Goal: Task Accomplishment & Management: Manage account settings

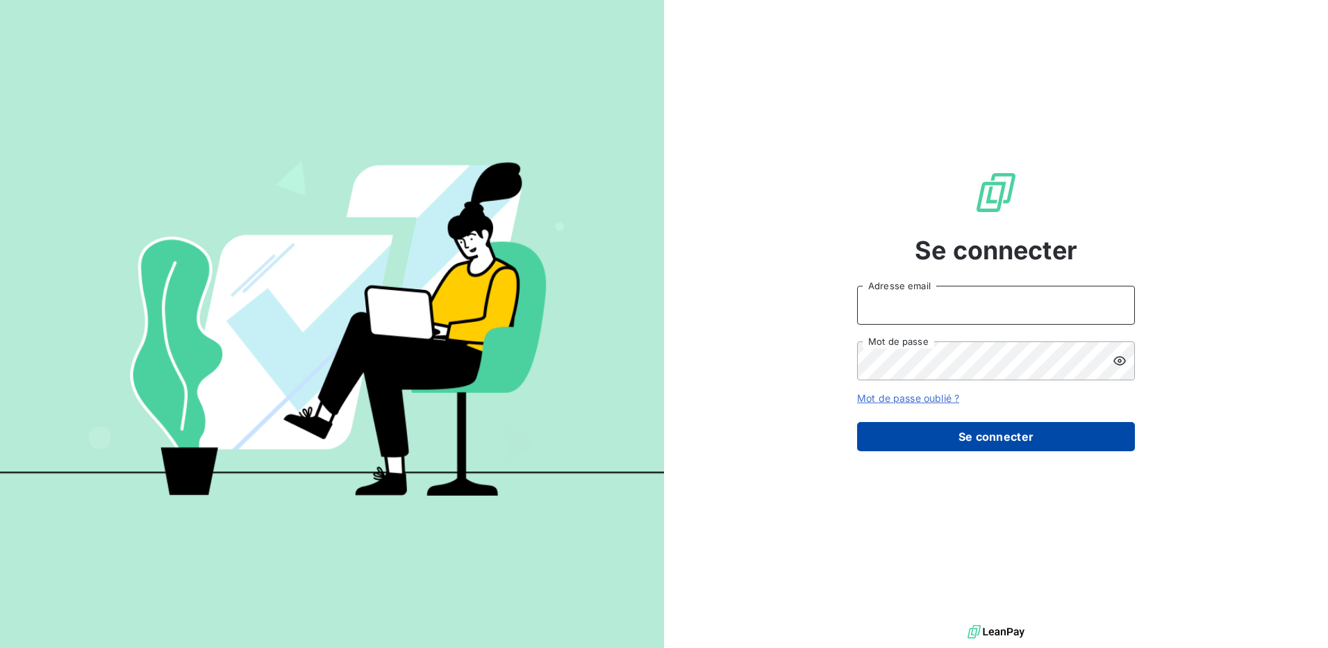
type input "[EMAIL_ADDRESS][PERSON_NAME][DOMAIN_NAME]"
click at [994, 438] on button "Se connecter" at bounding box center [996, 436] width 278 height 29
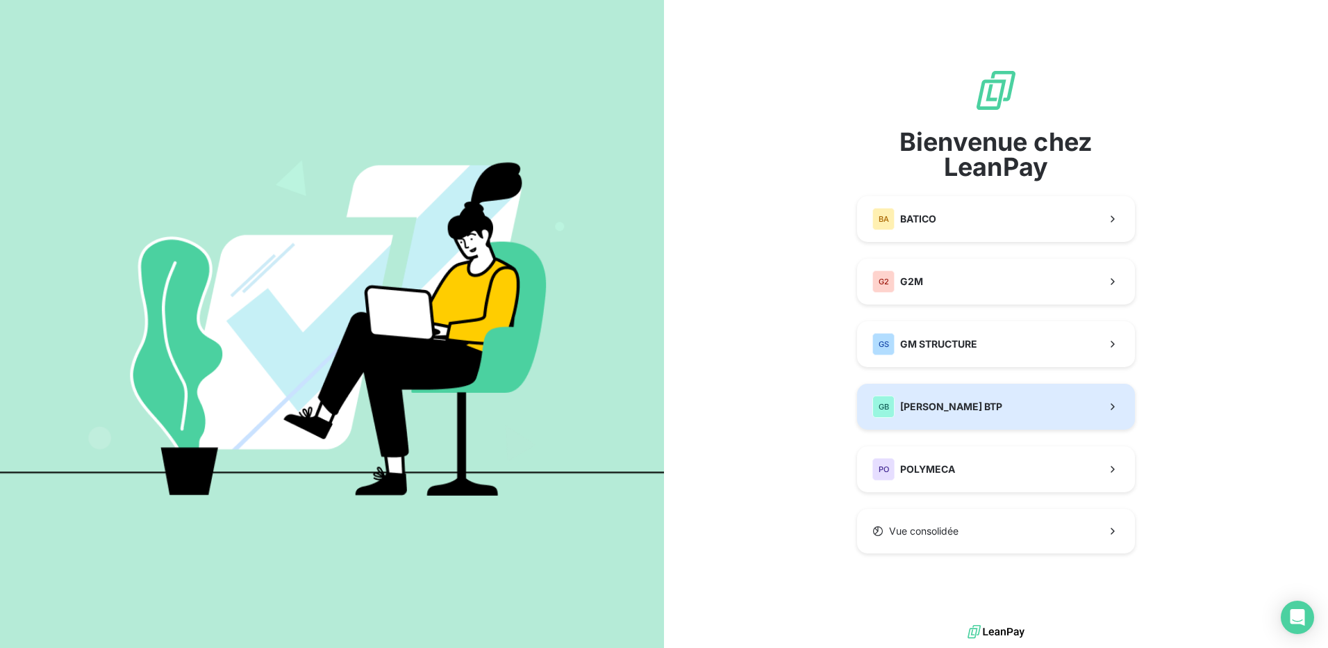
click at [946, 411] on span "[PERSON_NAME] BTP" at bounding box center [951, 407] width 102 height 14
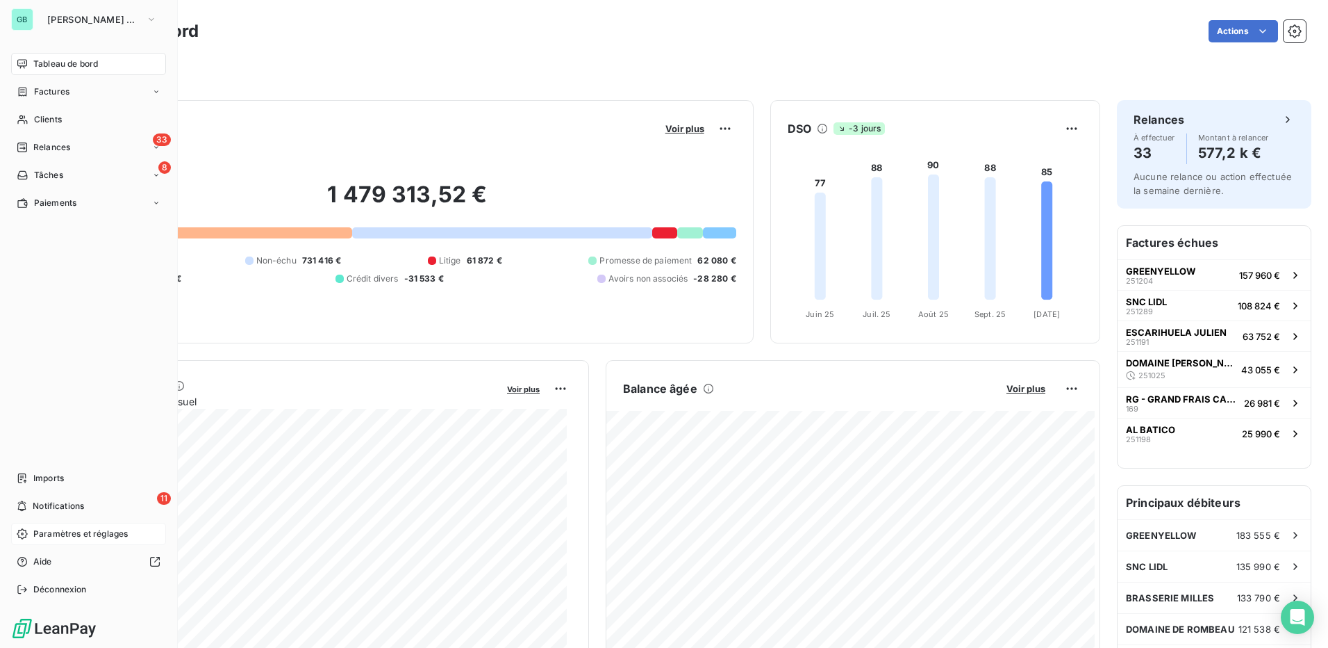
click at [73, 534] on span "Paramètres et réglages" at bounding box center [80, 533] width 94 height 13
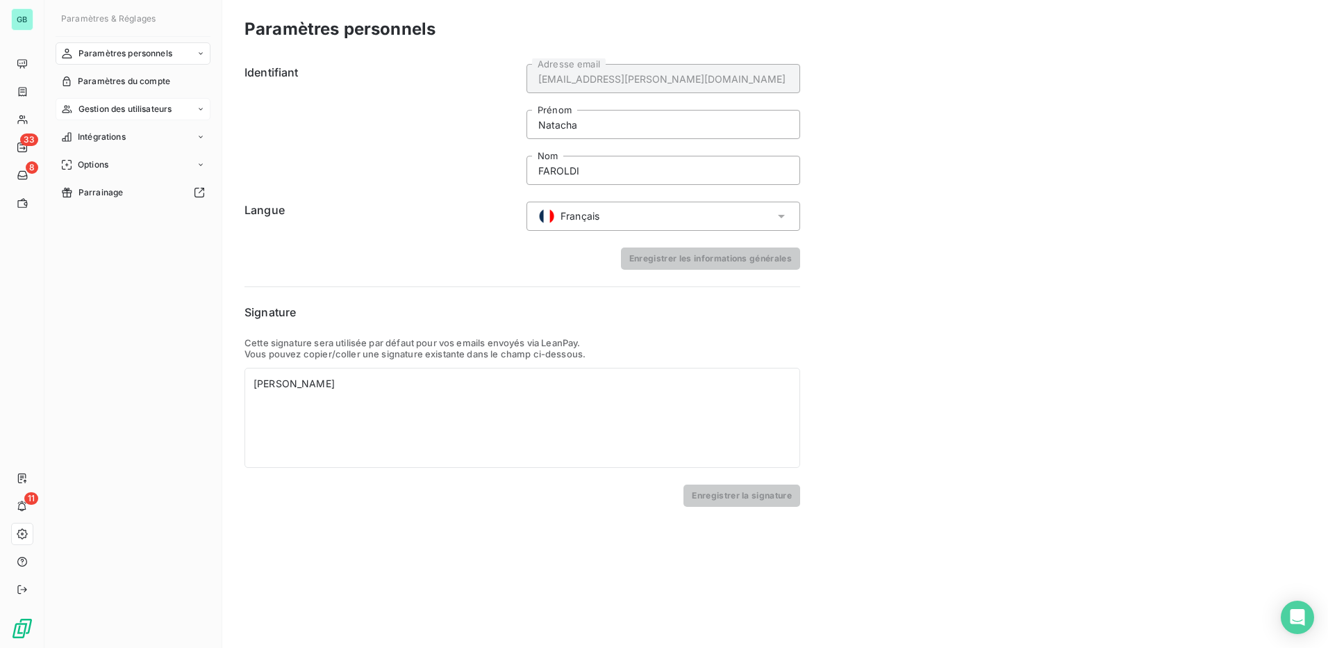
click at [106, 107] on span "Gestion des utilisateurs" at bounding box center [126, 109] width 94 height 13
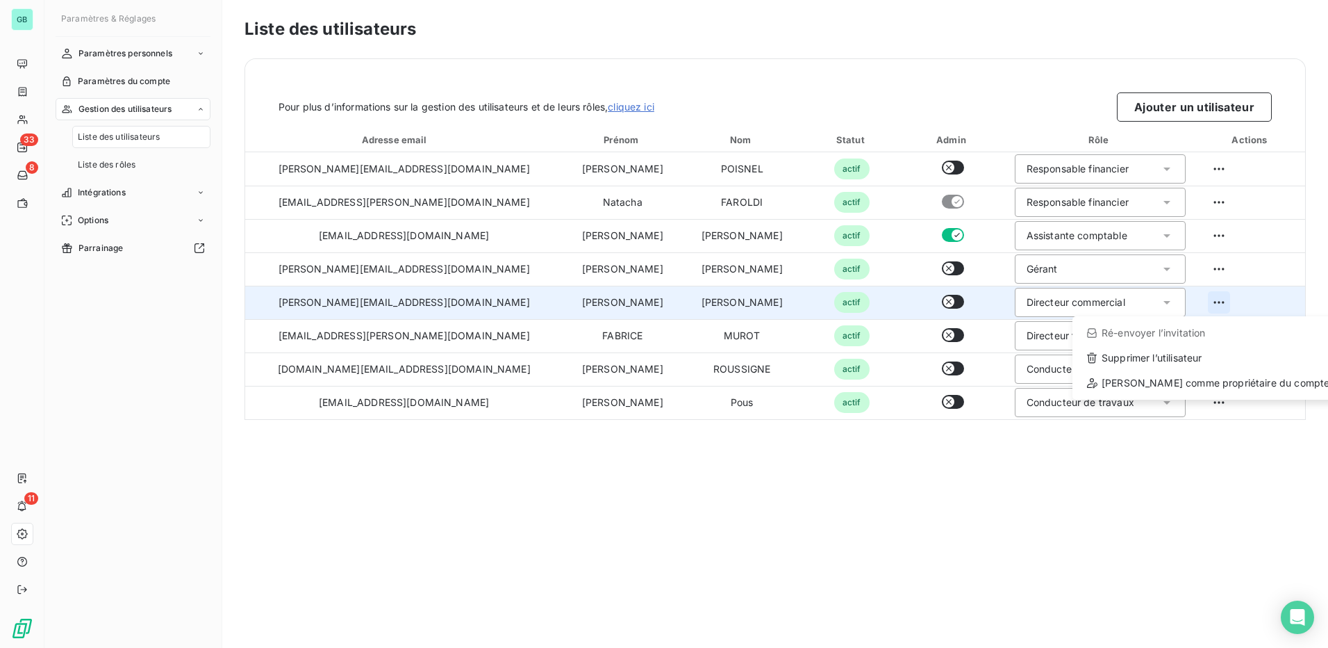
click at [1212, 304] on html "GB 33 8 11 Paramètres & Réglages Paramètres personnels Paramètres du compte Ges…" at bounding box center [664, 324] width 1328 height 648
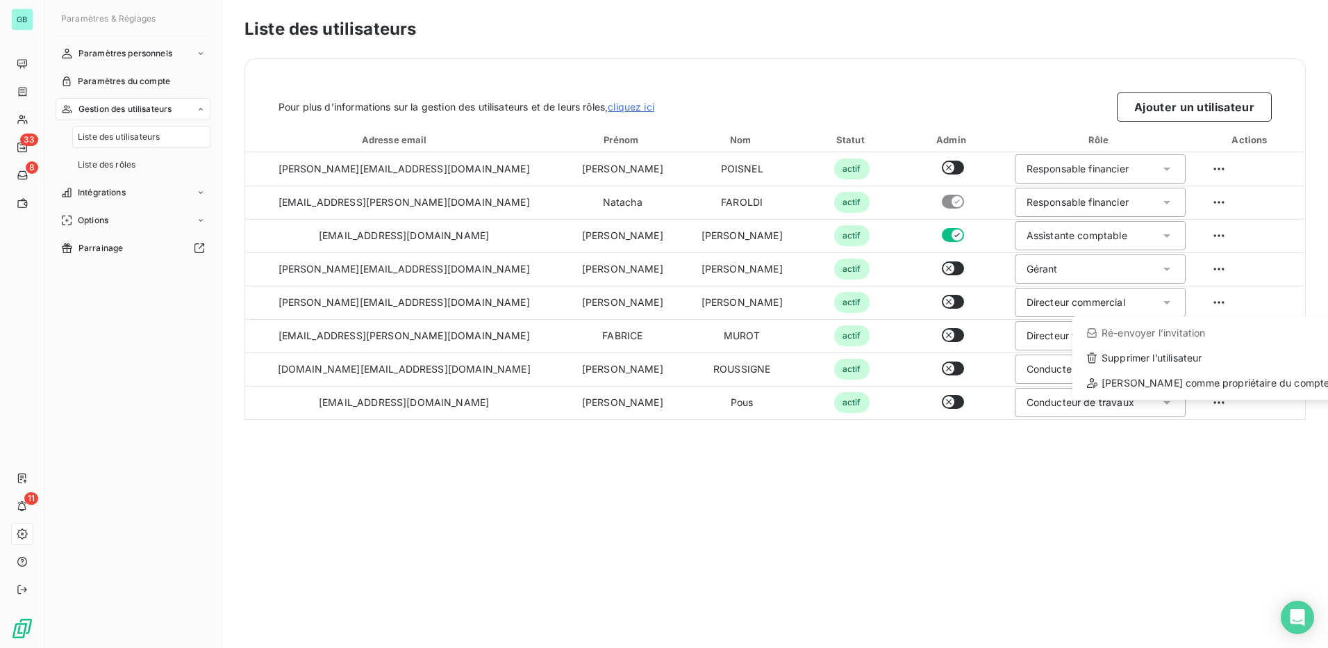
click at [1005, 565] on html "GB 33 8 11 Paramètres & Réglages Paramètres personnels Paramètres du compte Ges…" at bounding box center [664, 324] width 1328 height 648
click at [105, 161] on span "Liste des rôles" at bounding box center [107, 164] width 58 height 13
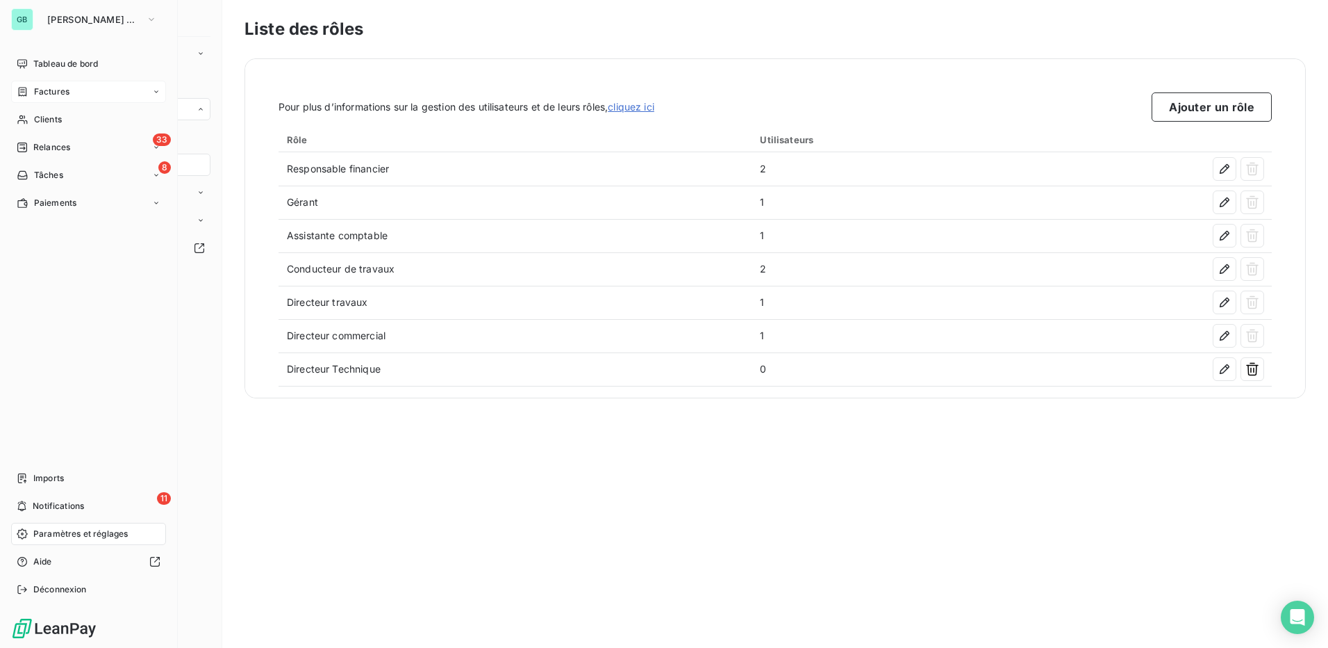
click at [49, 89] on span "Factures" at bounding box center [51, 91] width 35 height 13
click at [47, 117] on span "Factures" at bounding box center [50, 119] width 35 height 13
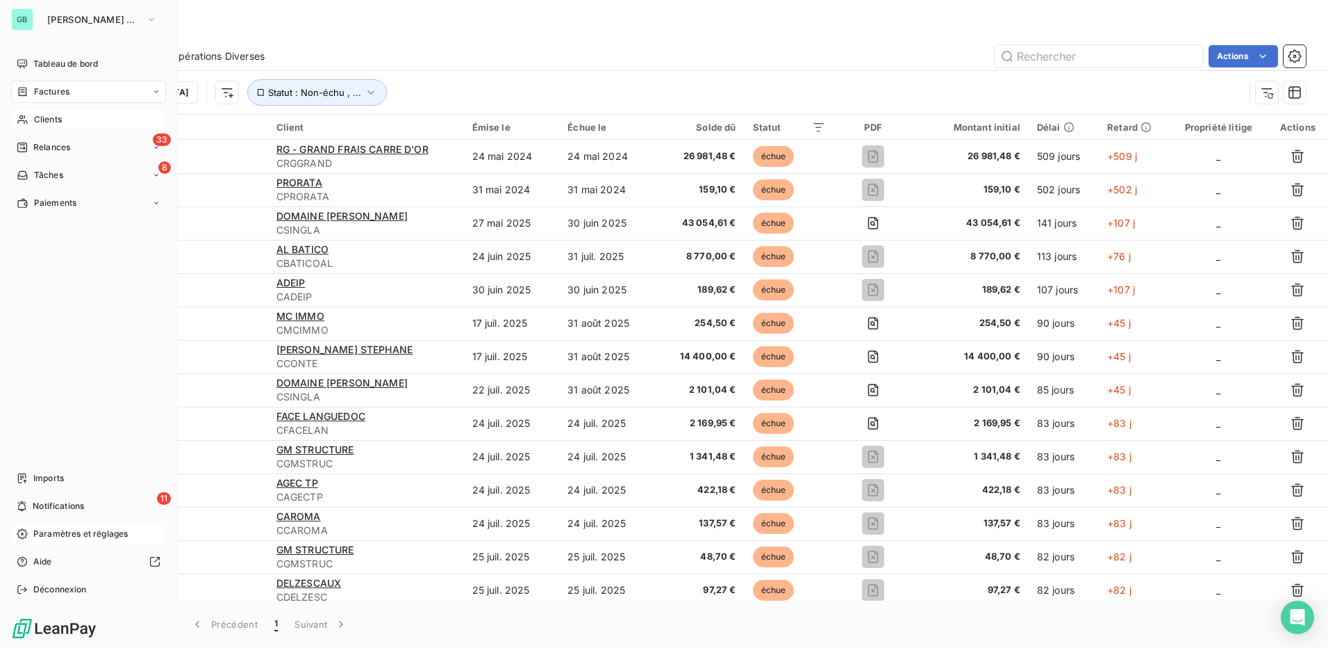
click at [47, 124] on span "Clients" at bounding box center [48, 119] width 28 height 13
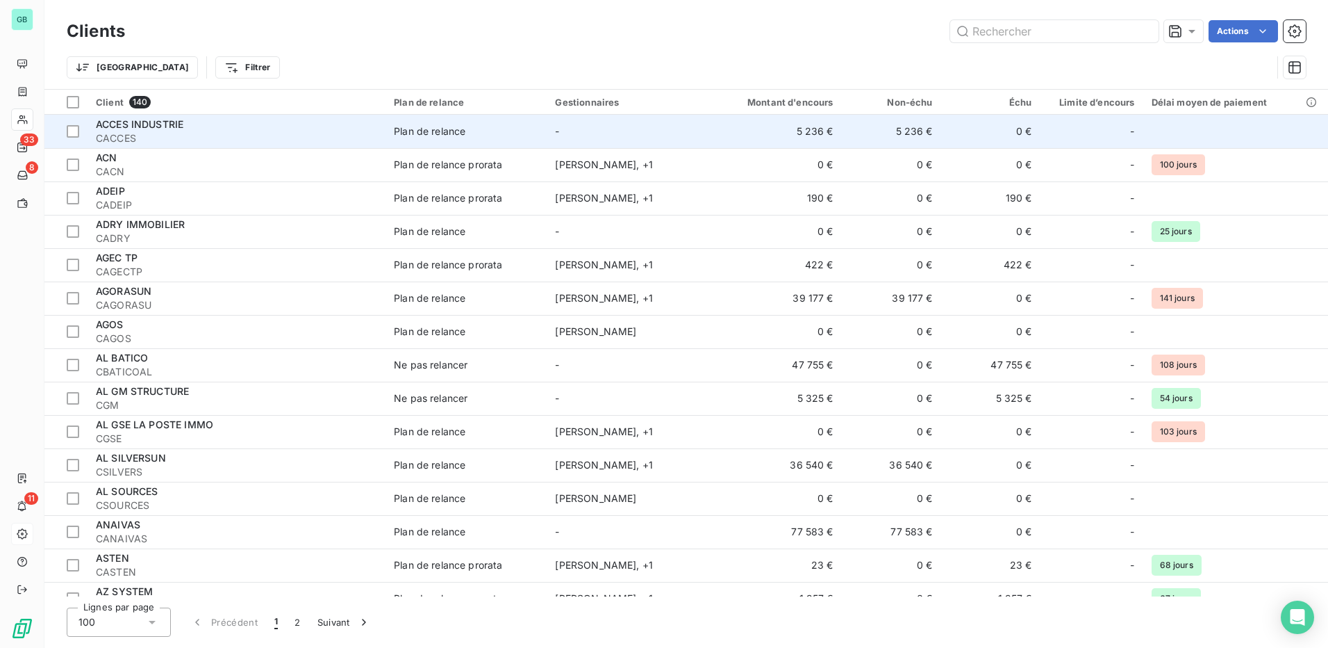
click at [594, 133] on td "-" at bounding box center [627, 131] width 161 height 33
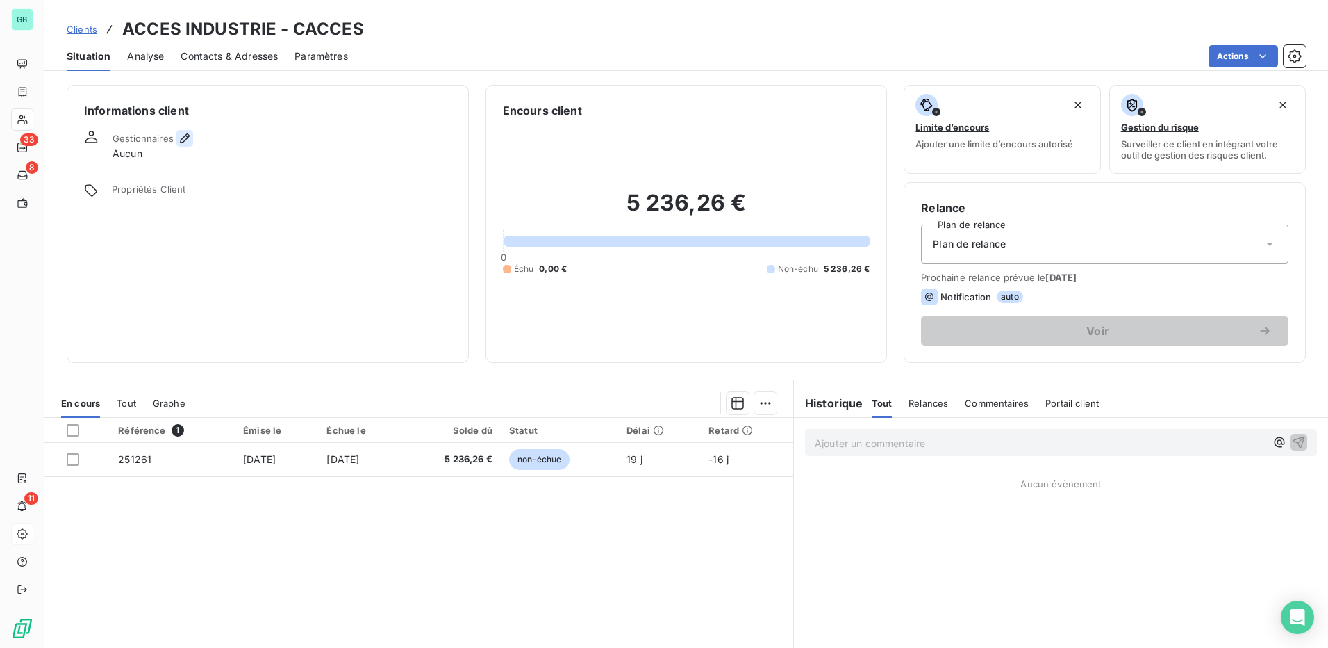
click at [188, 137] on icon "button" at bounding box center [185, 138] width 10 height 10
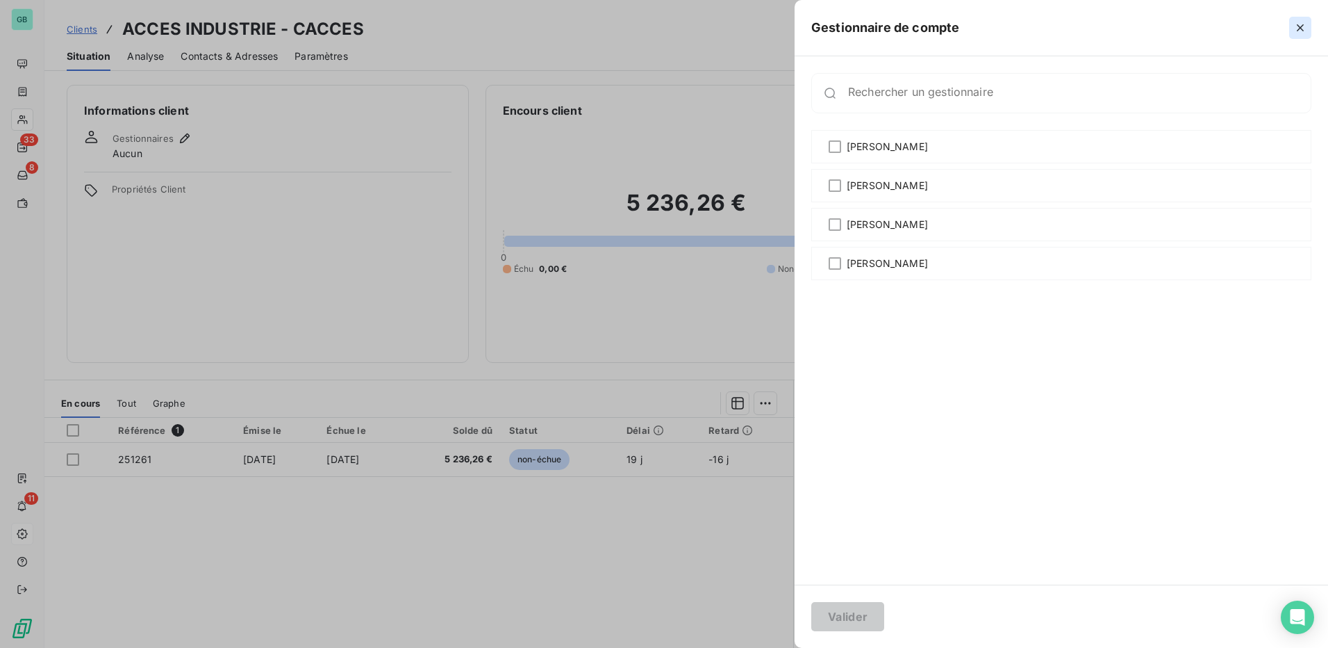
click at [1305, 23] on icon "button" at bounding box center [1301, 28] width 14 height 14
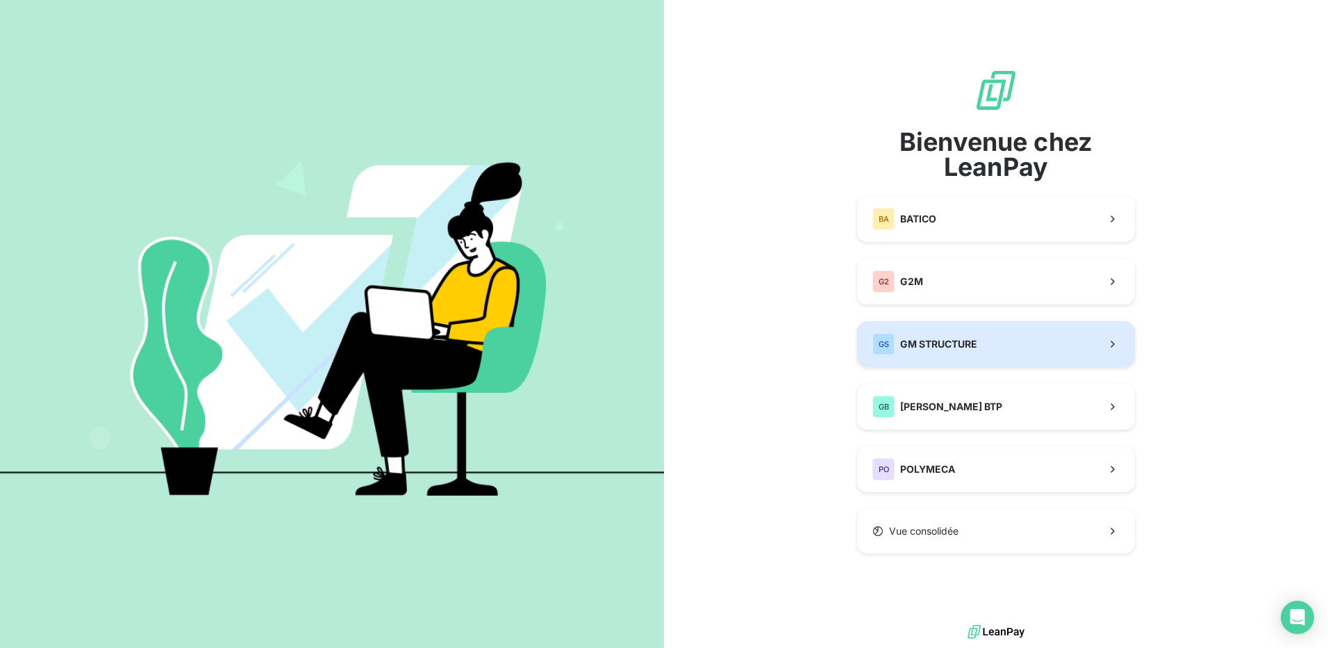
click at [957, 345] on span "GM STRUCTURE" at bounding box center [938, 344] width 77 height 14
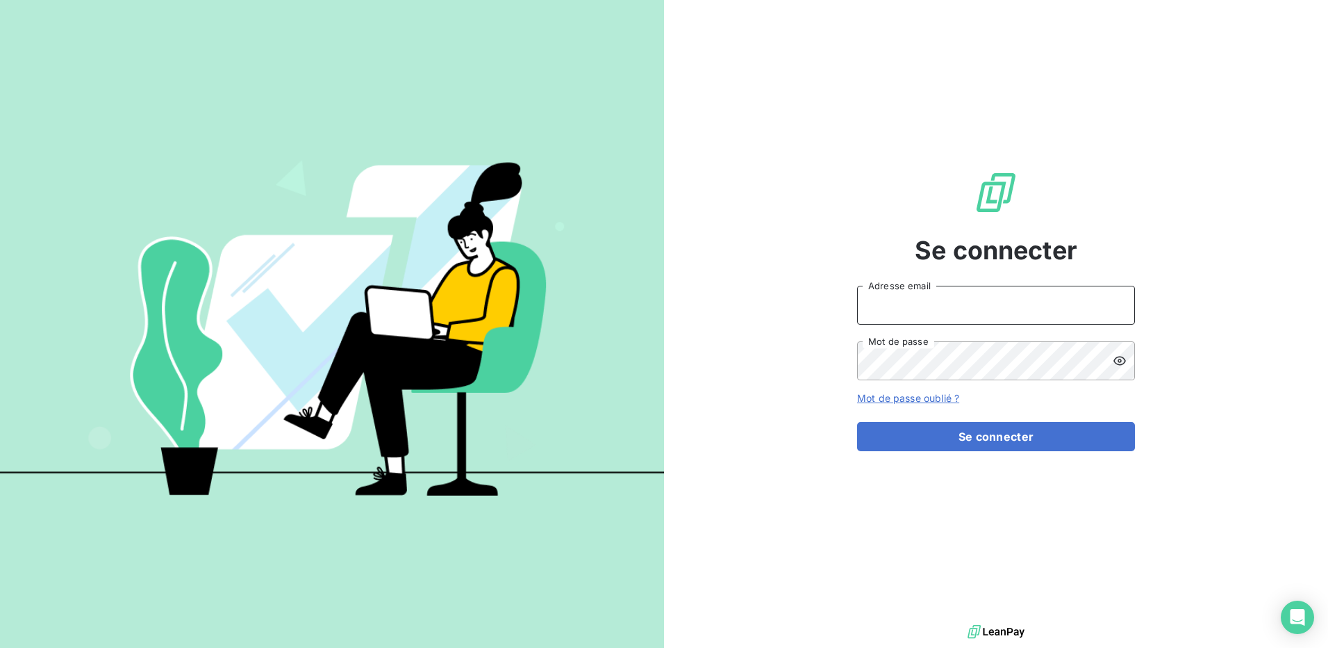
type input "[EMAIL_ADDRESS][PERSON_NAME][DOMAIN_NAME]"
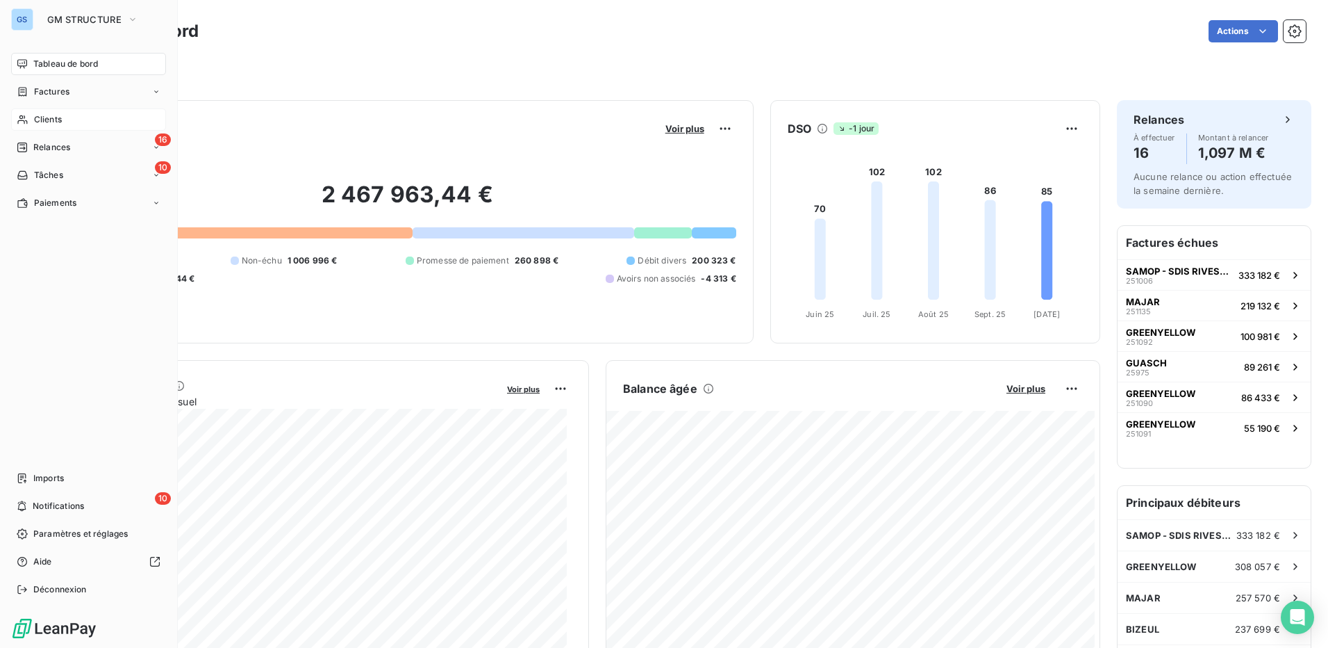
click at [69, 115] on div "Clients" at bounding box center [88, 119] width 155 height 22
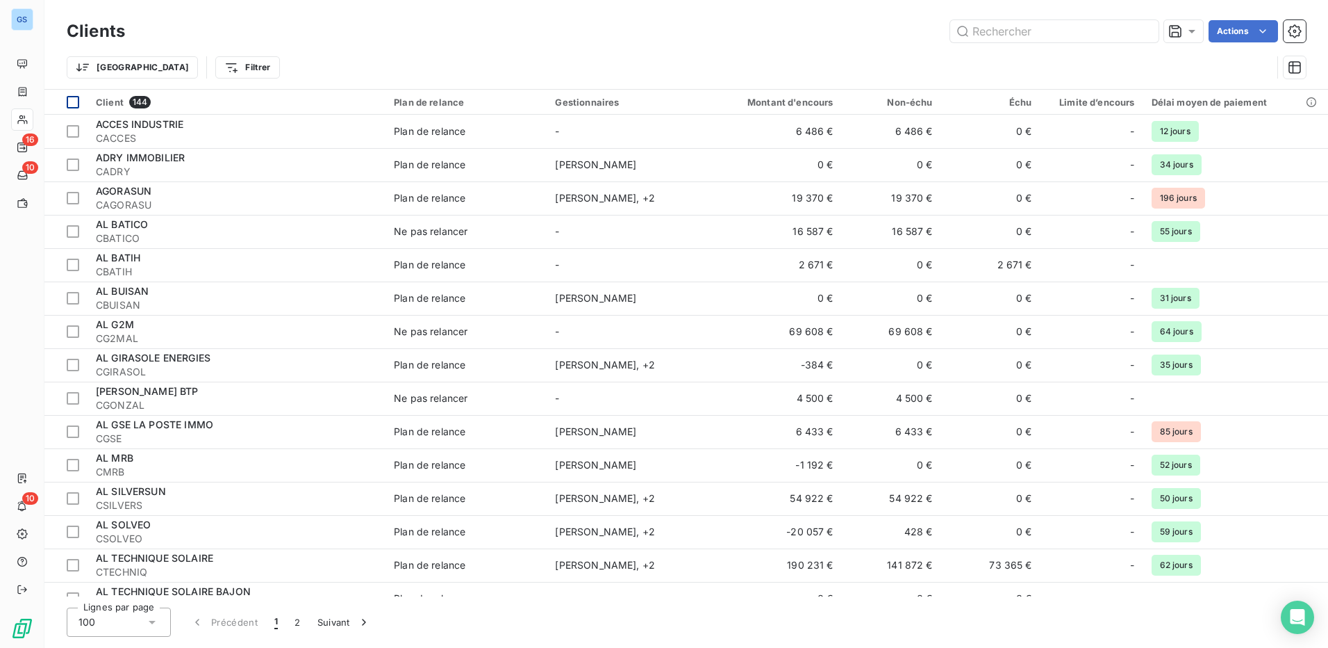
click at [75, 101] on div at bounding box center [73, 102] width 13 height 13
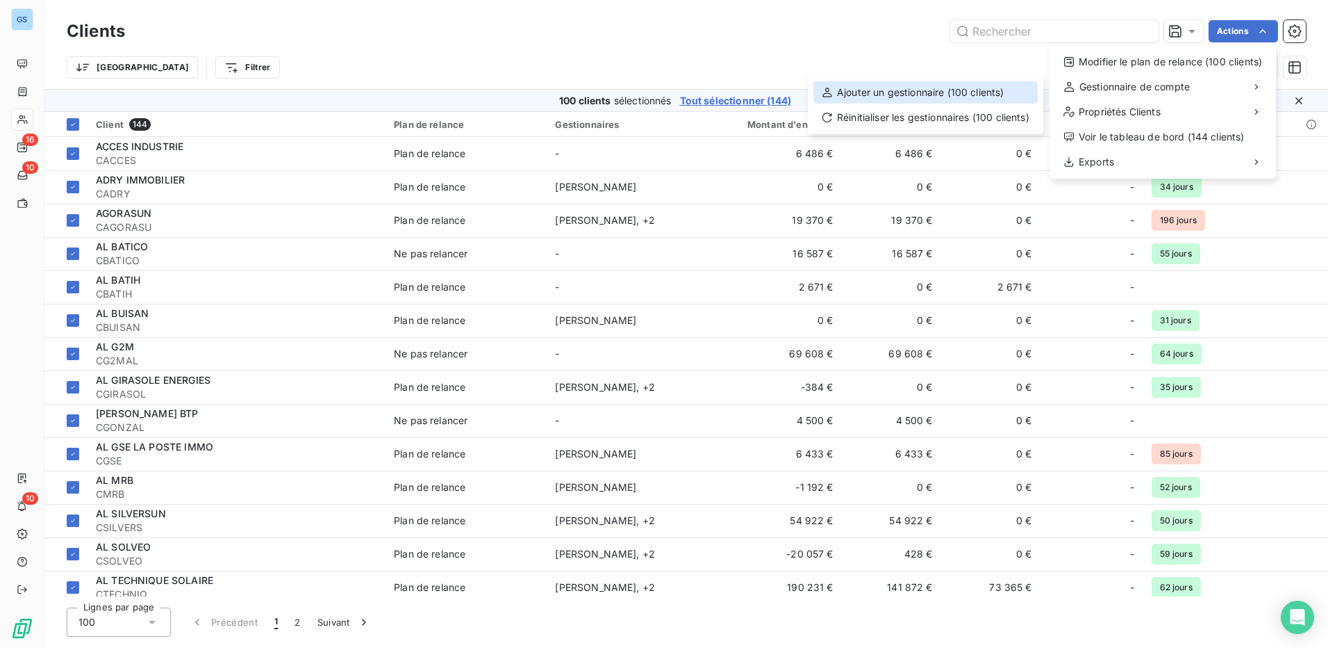
click at [907, 92] on div "Ajouter un gestionnaire (100 clients)" at bounding box center [926, 92] width 224 height 22
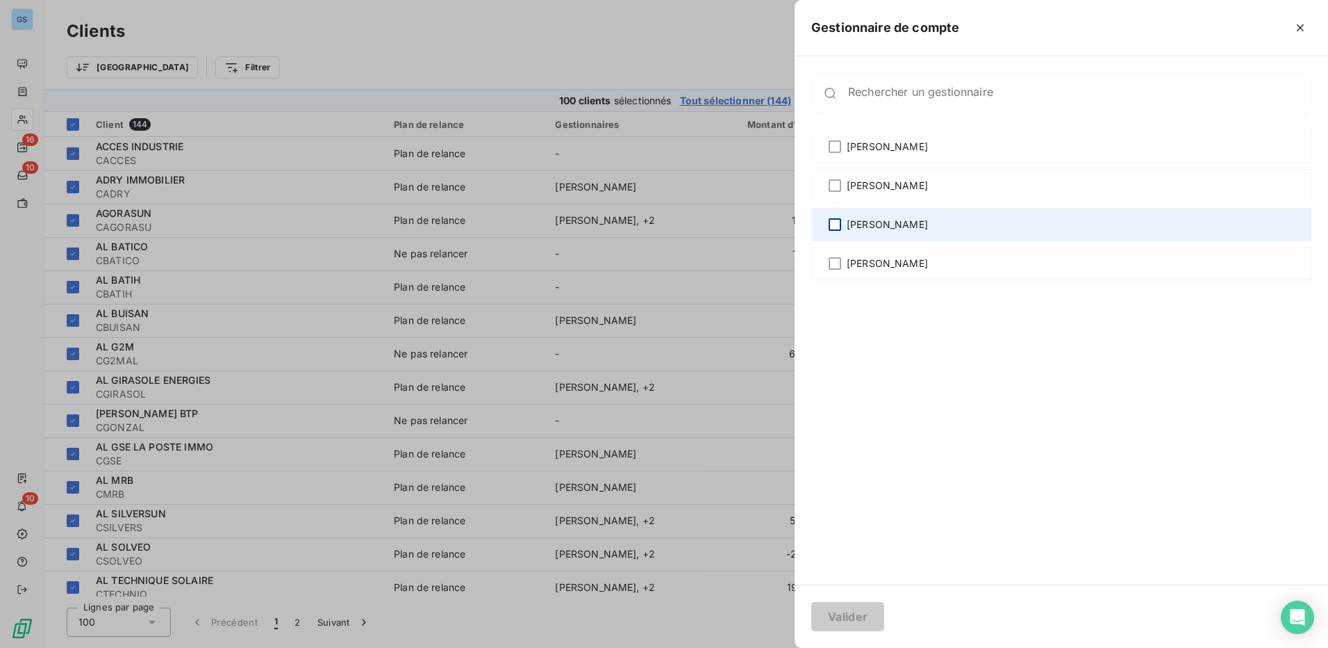
click at [833, 227] on div at bounding box center [835, 224] width 13 height 13
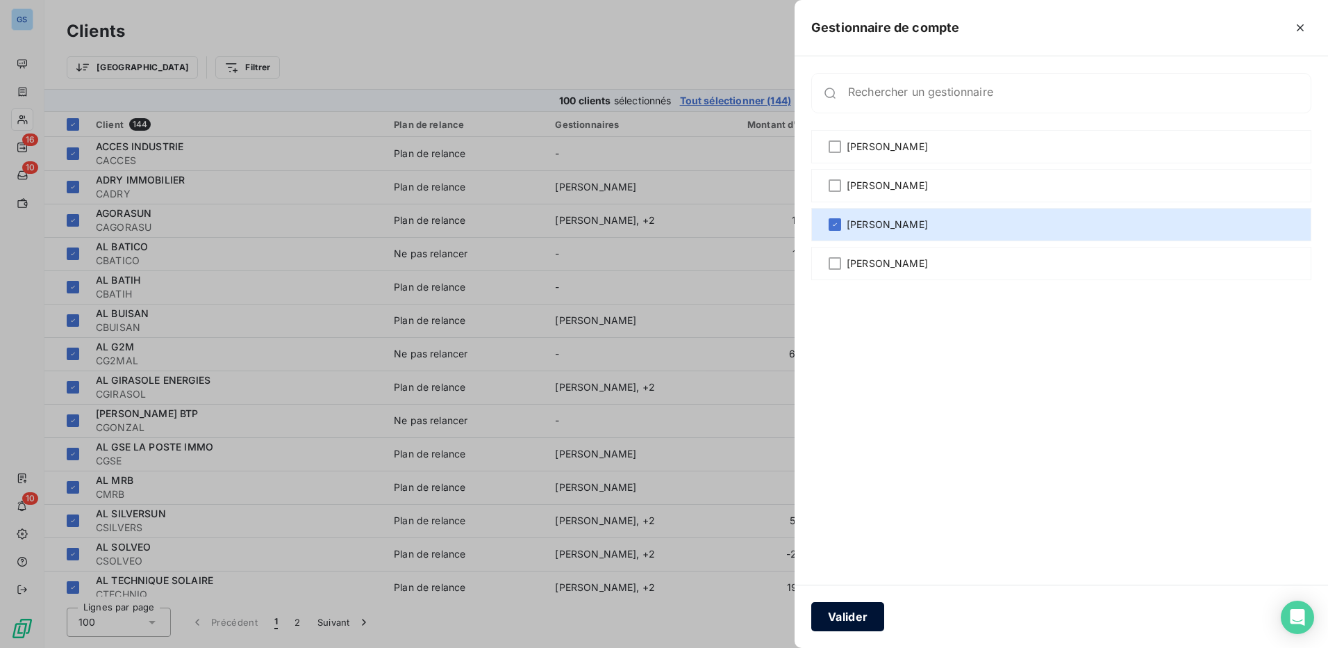
click at [854, 618] on button "Valider" at bounding box center [848, 616] width 73 height 29
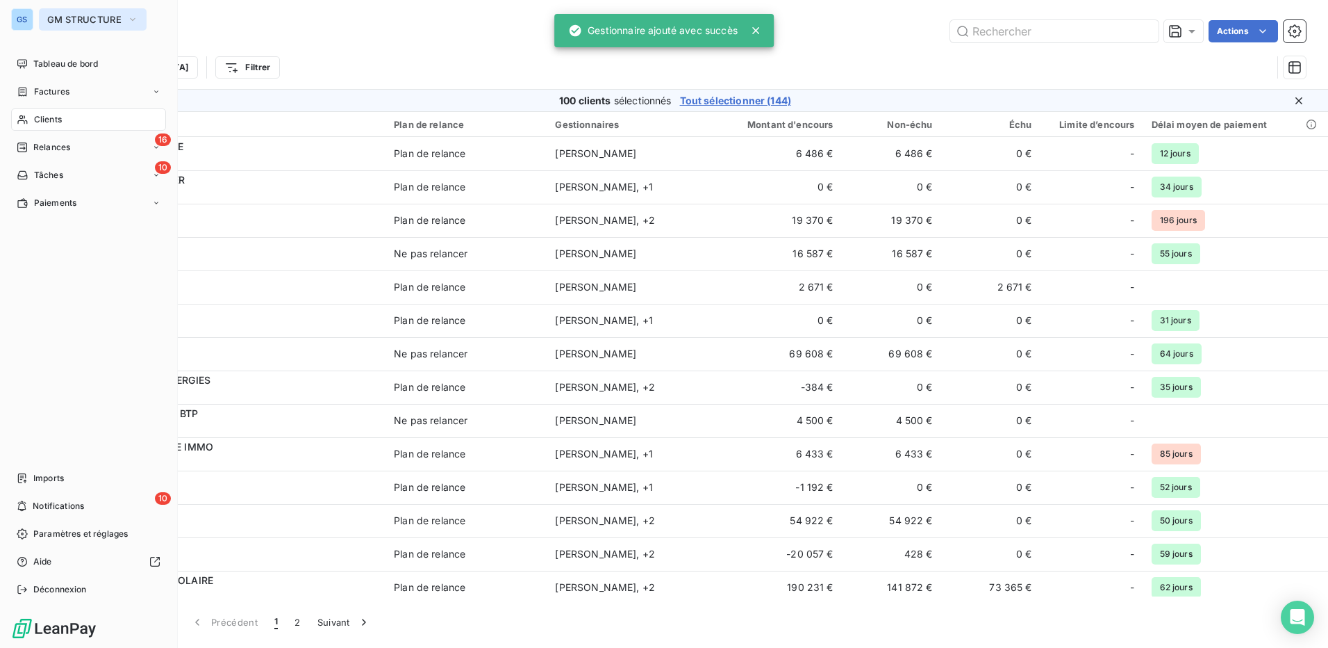
click at [52, 18] on span "GM STRUCTURE" at bounding box center [84, 19] width 74 height 11
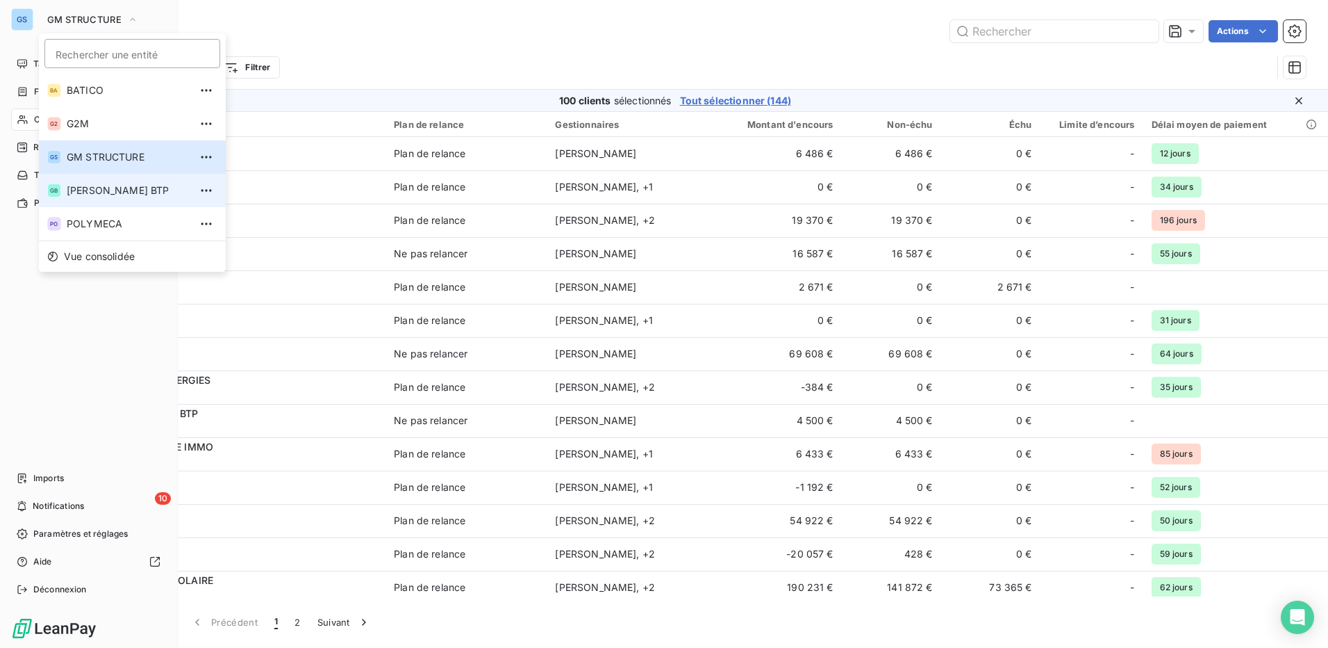
click at [65, 189] on li "GB GONZALEZ BTP" at bounding box center [132, 190] width 187 height 33
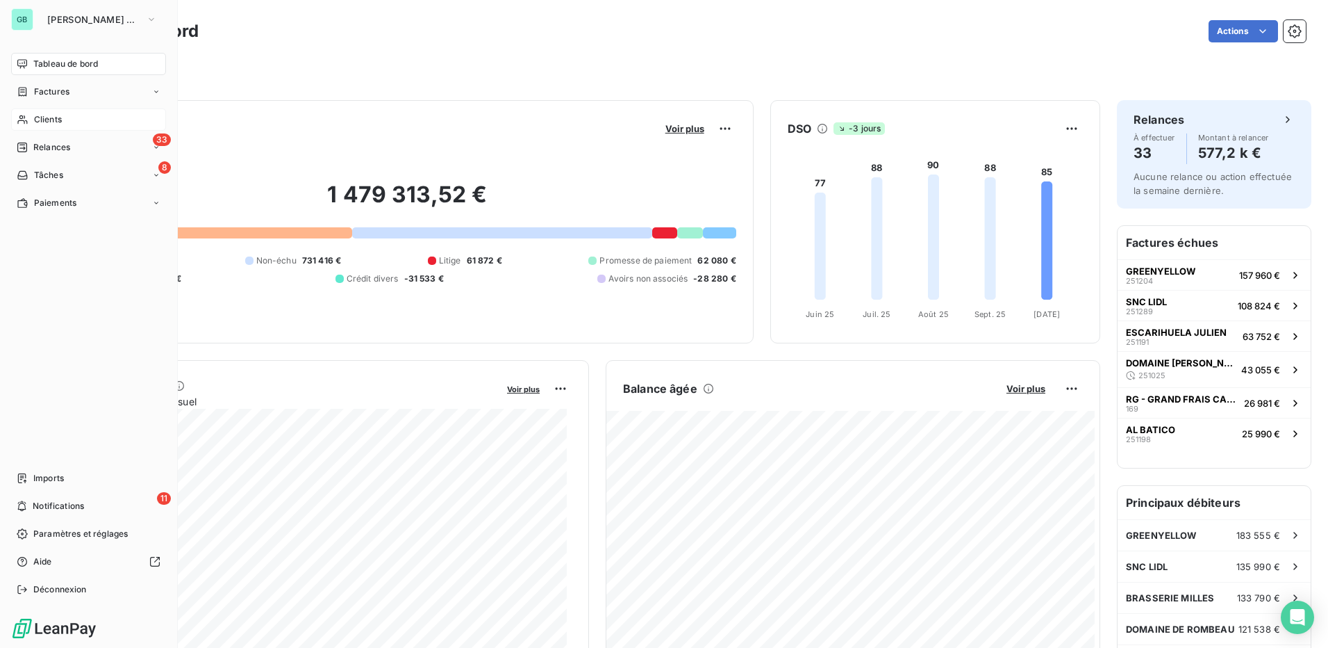
click at [60, 115] on span "Clients" at bounding box center [48, 119] width 28 height 13
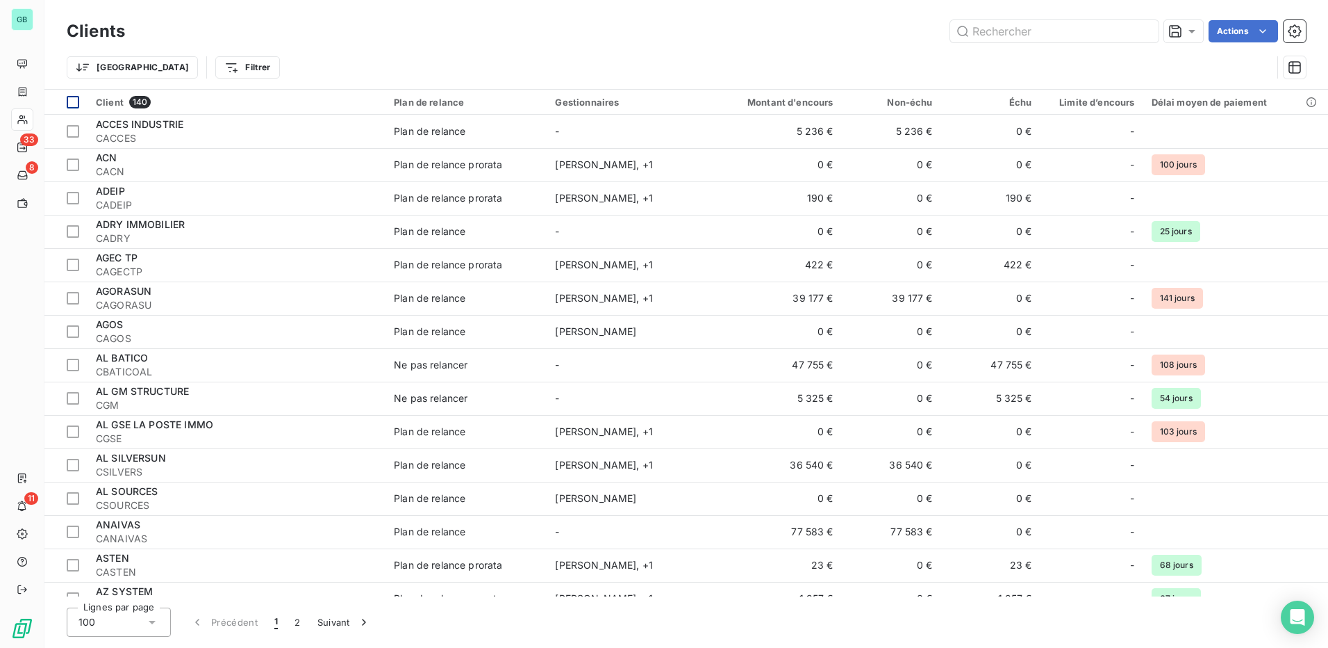
click at [74, 99] on div at bounding box center [73, 102] width 13 height 13
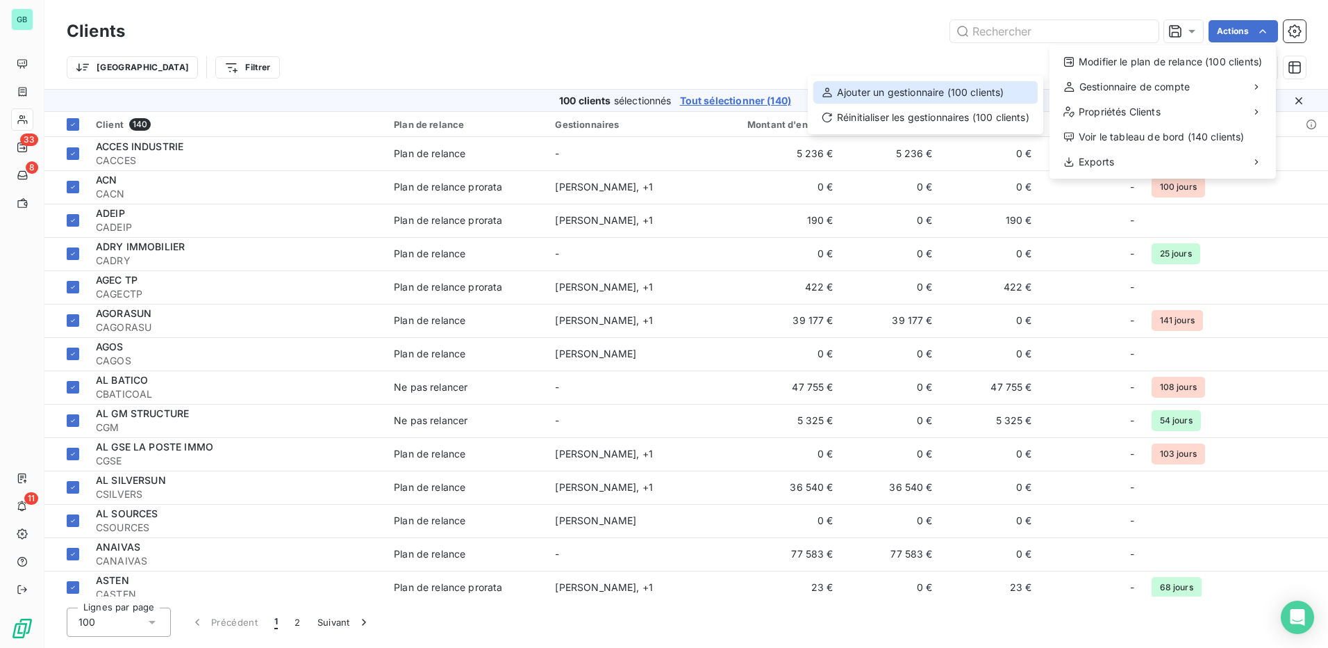
click at [924, 97] on div "Ajouter un gestionnaire (100 clients)" at bounding box center [926, 92] width 224 height 22
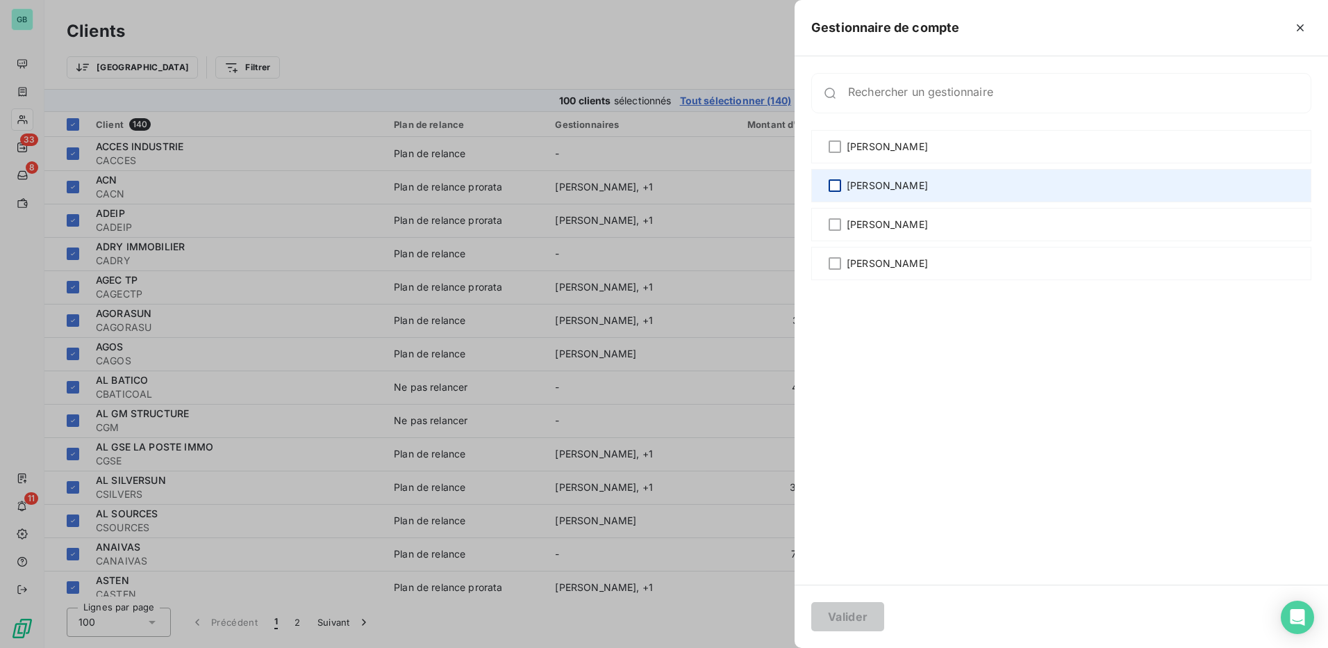
click at [835, 183] on div at bounding box center [835, 185] width 13 height 13
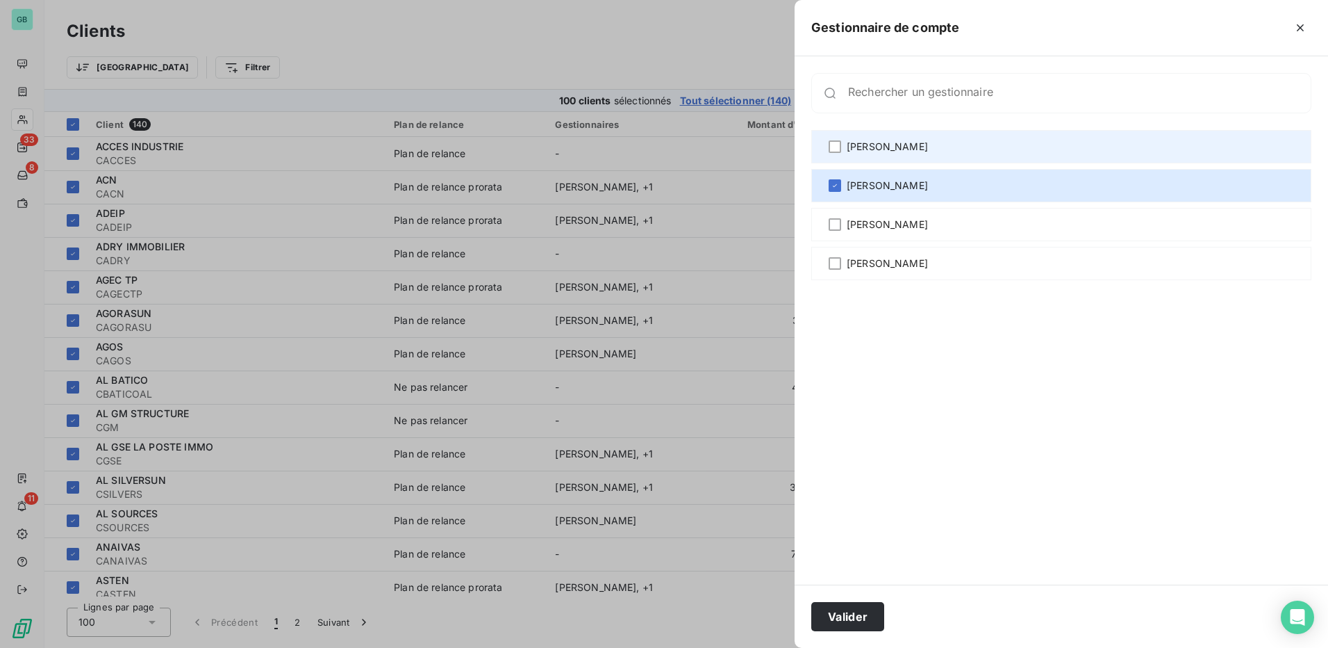
click at [833, 140] on div "[PERSON_NAME]" at bounding box center [1062, 146] width 500 height 33
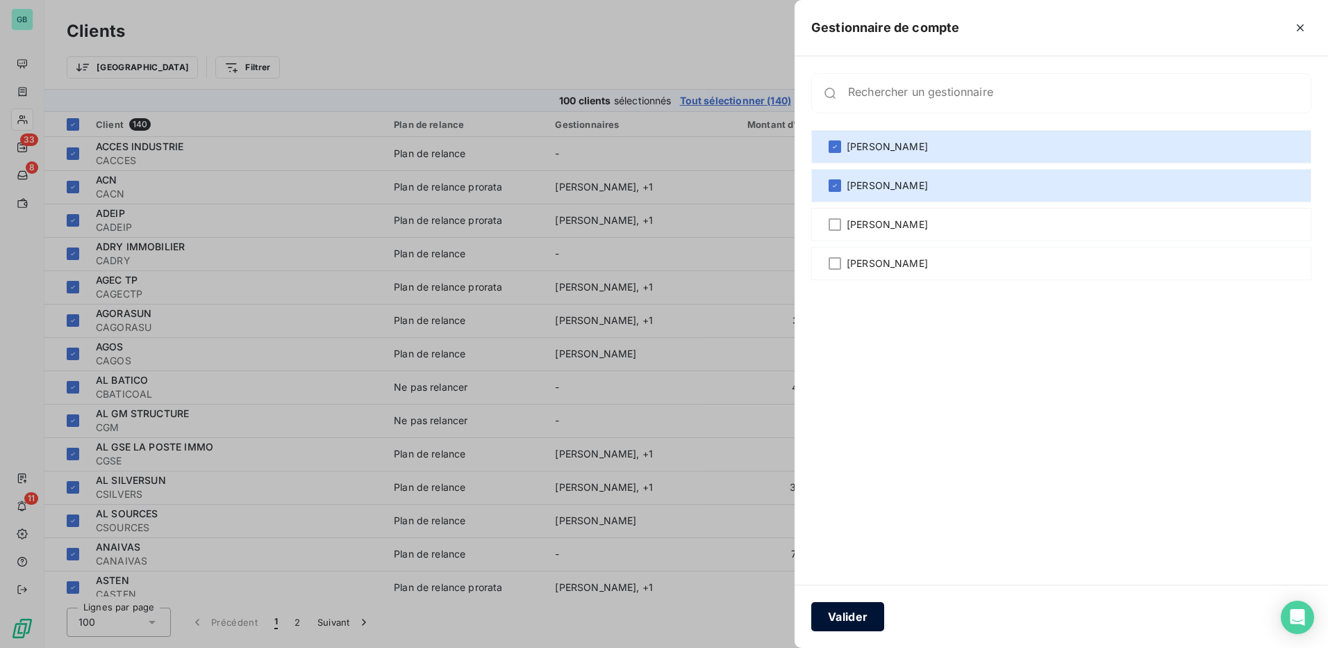
click at [853, 623] on button "Valider" at bounding box center [848, 616] width 73 height 29
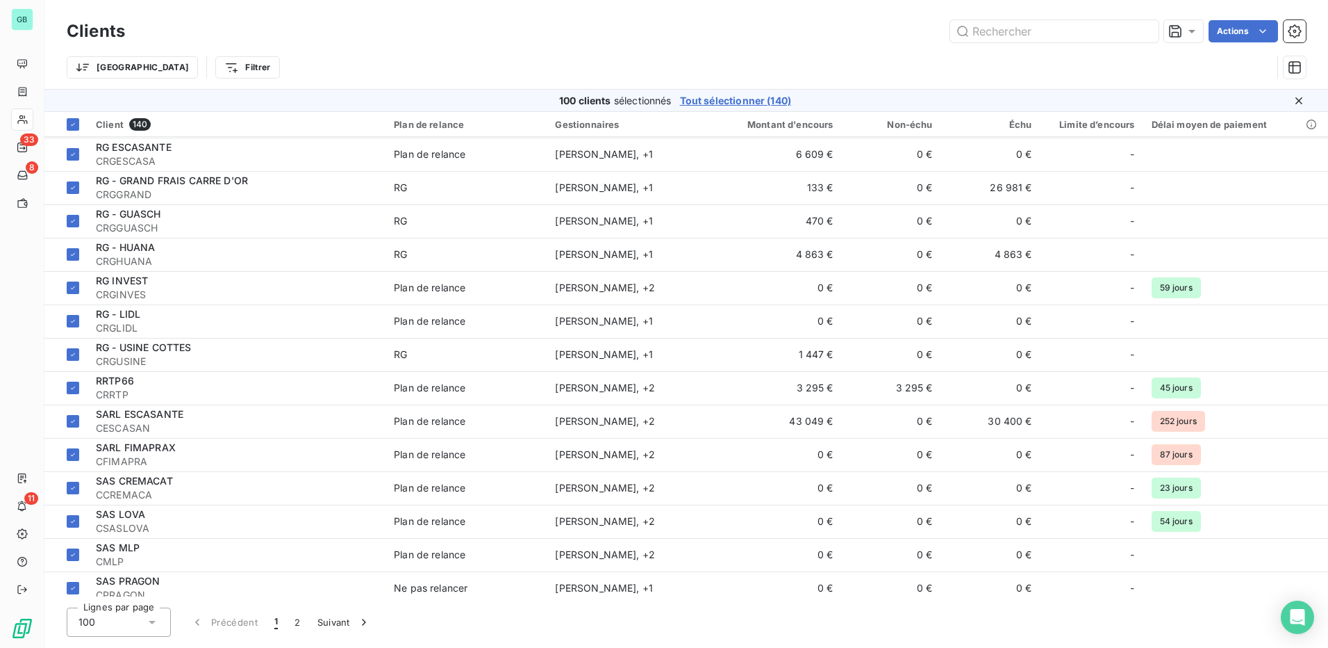
scroll to position [2877, 0]
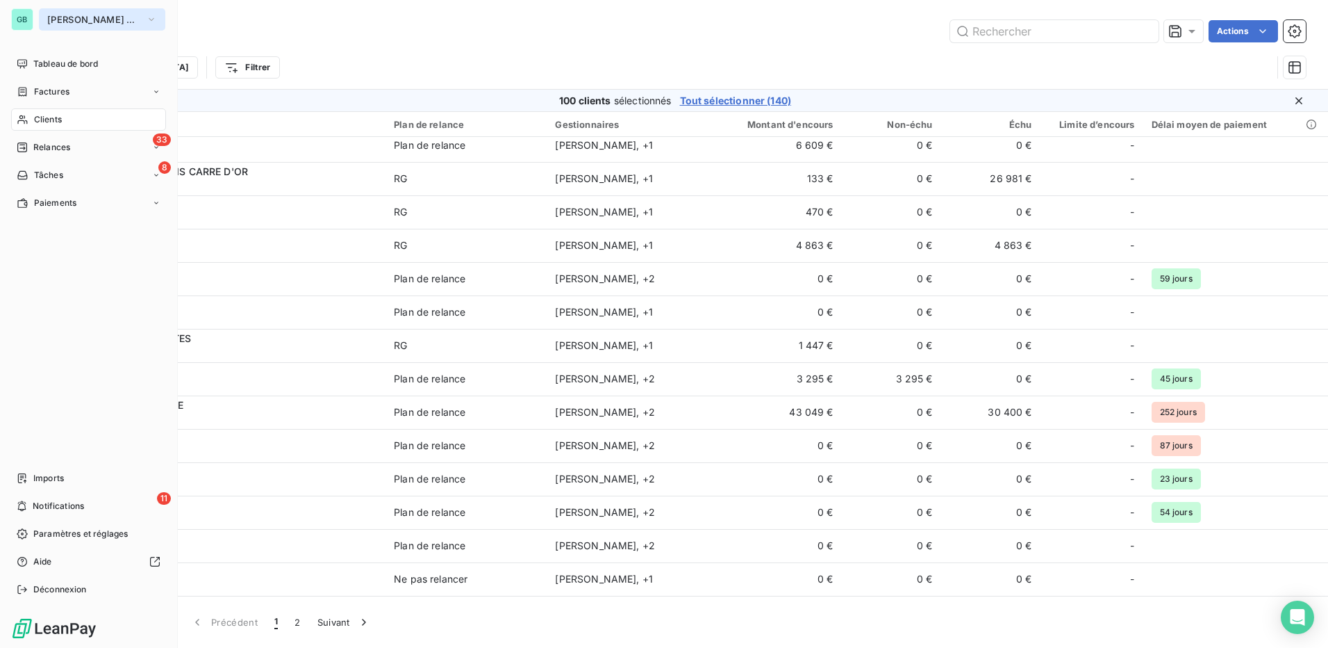
click at [59, 19] on span "[PERSON_NAME] BTP" at bounding box center [93, 19] width 93 height 11
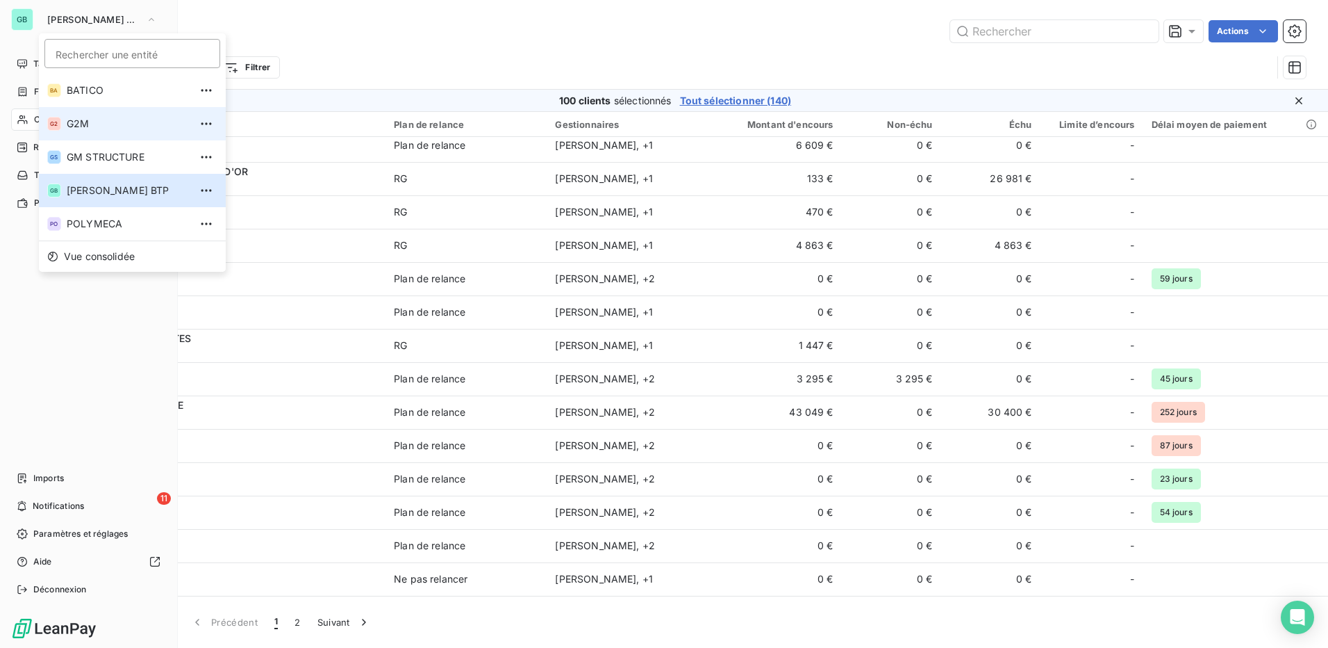
click at [77, 120] on span "G2M" at bounding box center [128, 124] width 123 height 14
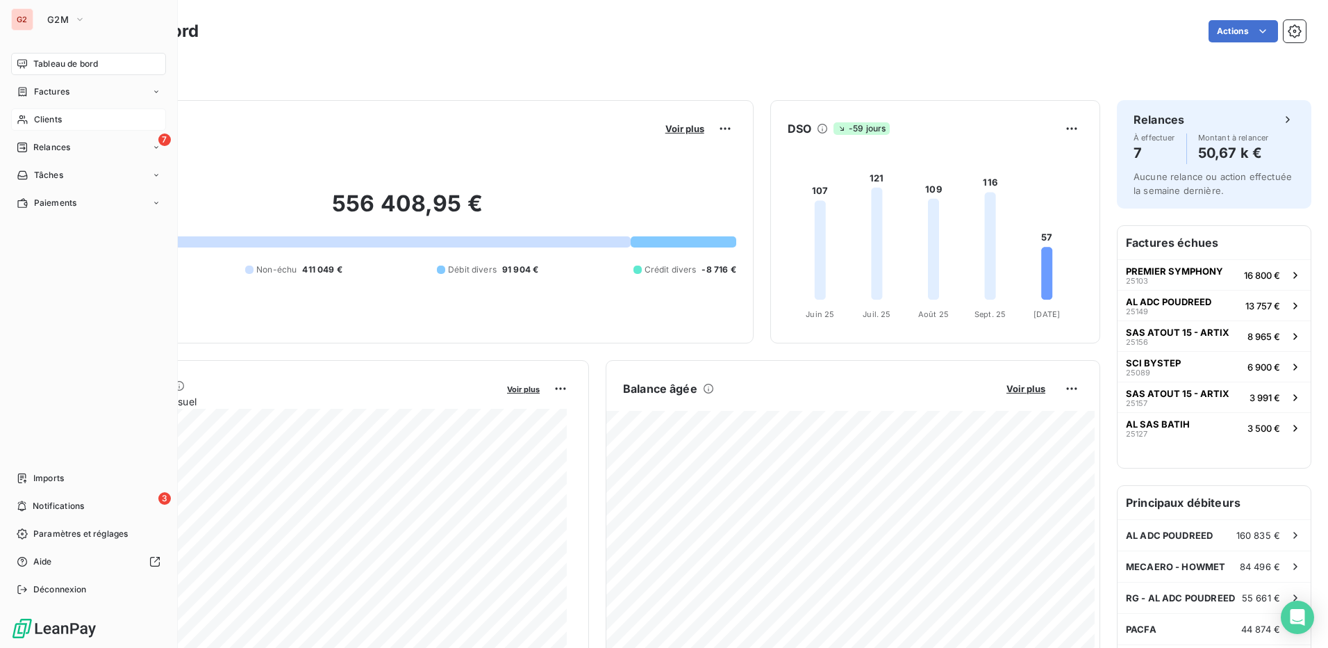
click at [49, 122] on span "Clients" at bounding box center [48, 119] width 28 height 13
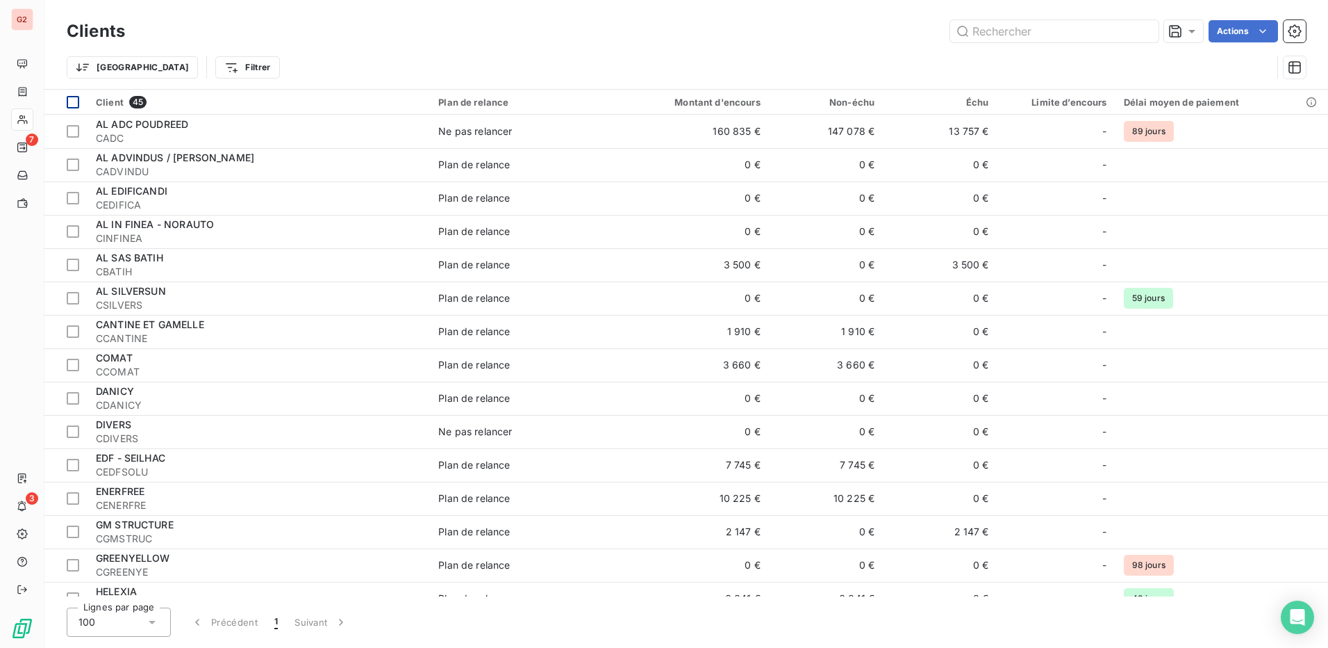
click at [73, 99] on div at bounding box center [73, 102] width 13 height 13
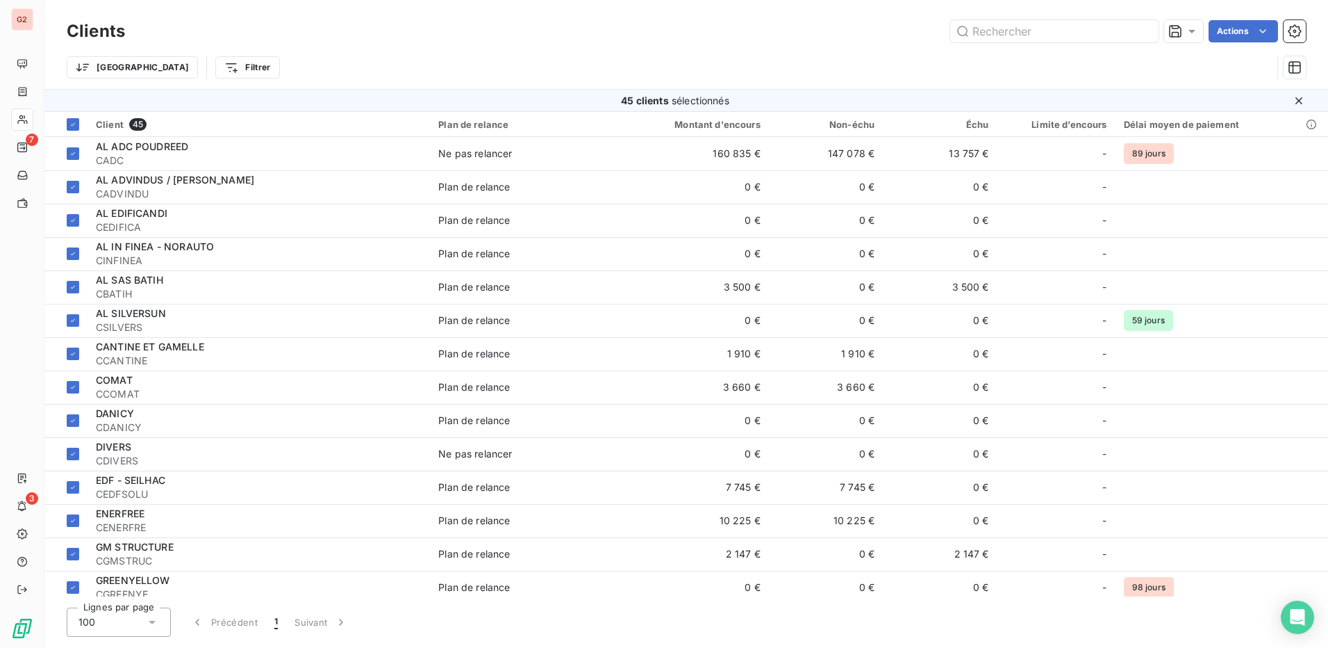
click at [626, 53] on html "G2 7 3 Clients Actions Trier Filtrer 45 clients sélectionnés Client 45 Plan de …" at bounding box center [664, 324] width 1328 height 648
click at [1297, 71] on icon "button" at bounding box center [1295, 67] width 14 height 14
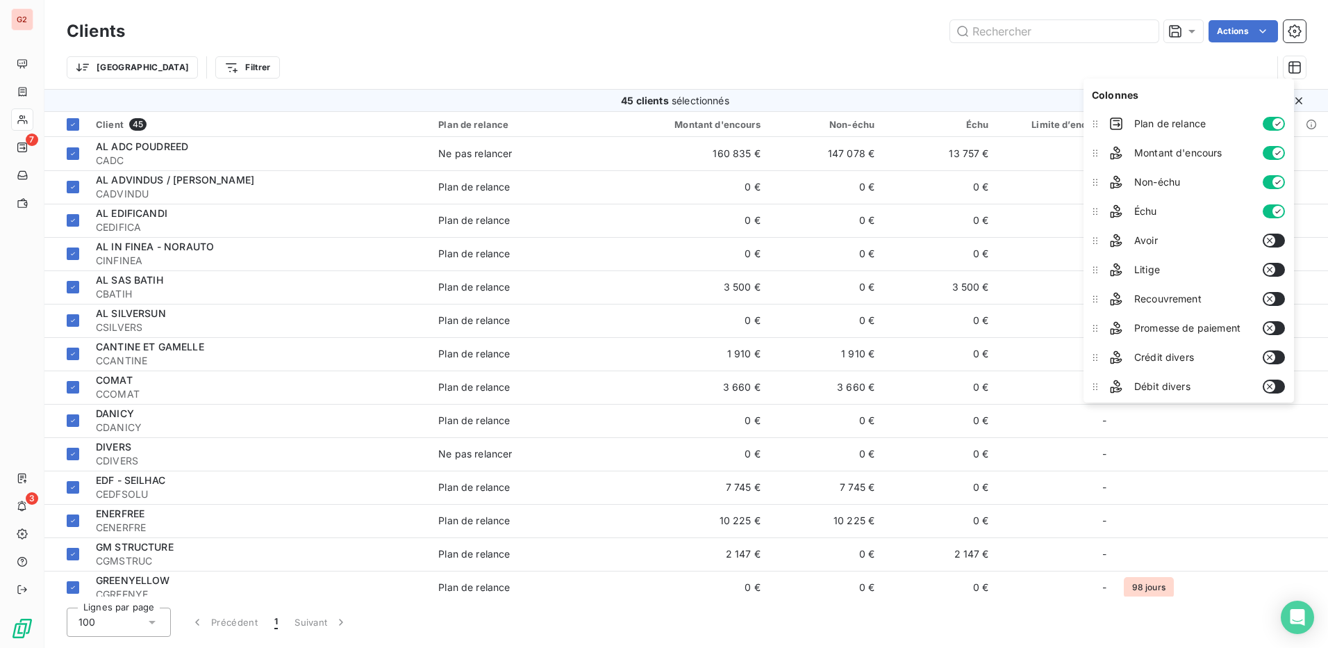
click at [887, 55] on div "Trier Filtrer" at bounding box center [669, 67] width 1205 height 26
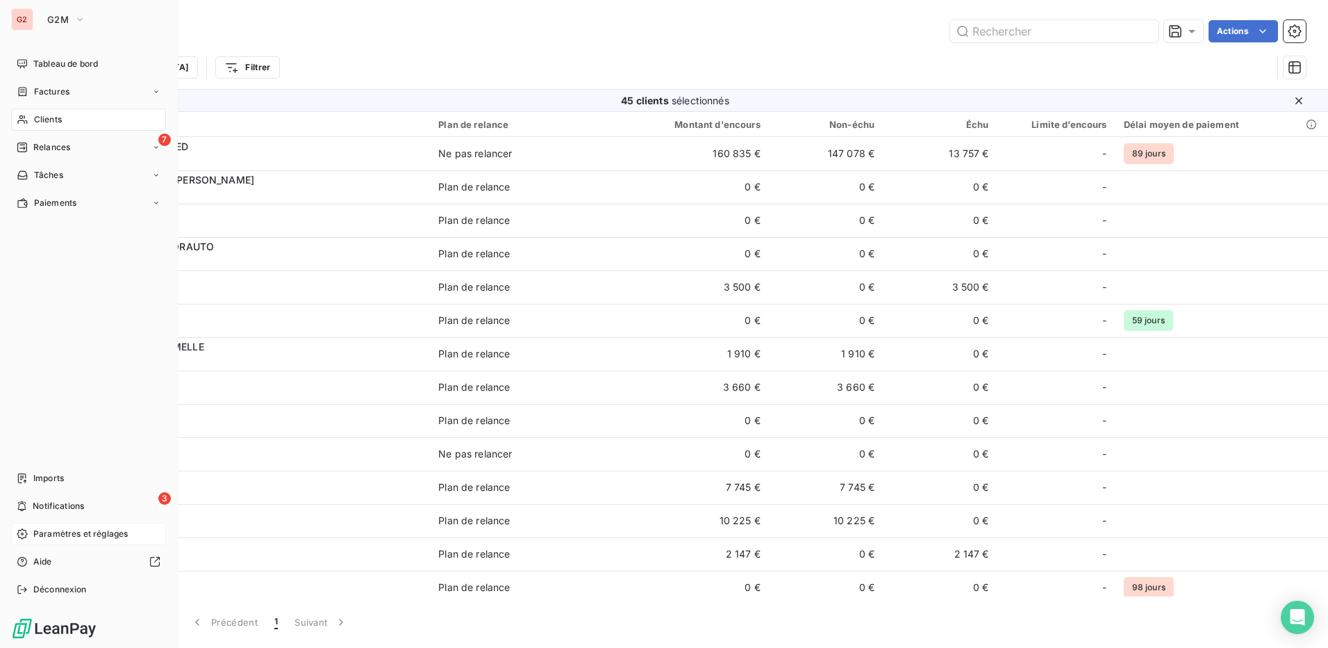
click at [100, 534] on span "Paramètres et réglages" at bounding box center [80, 533] width 94 height 13
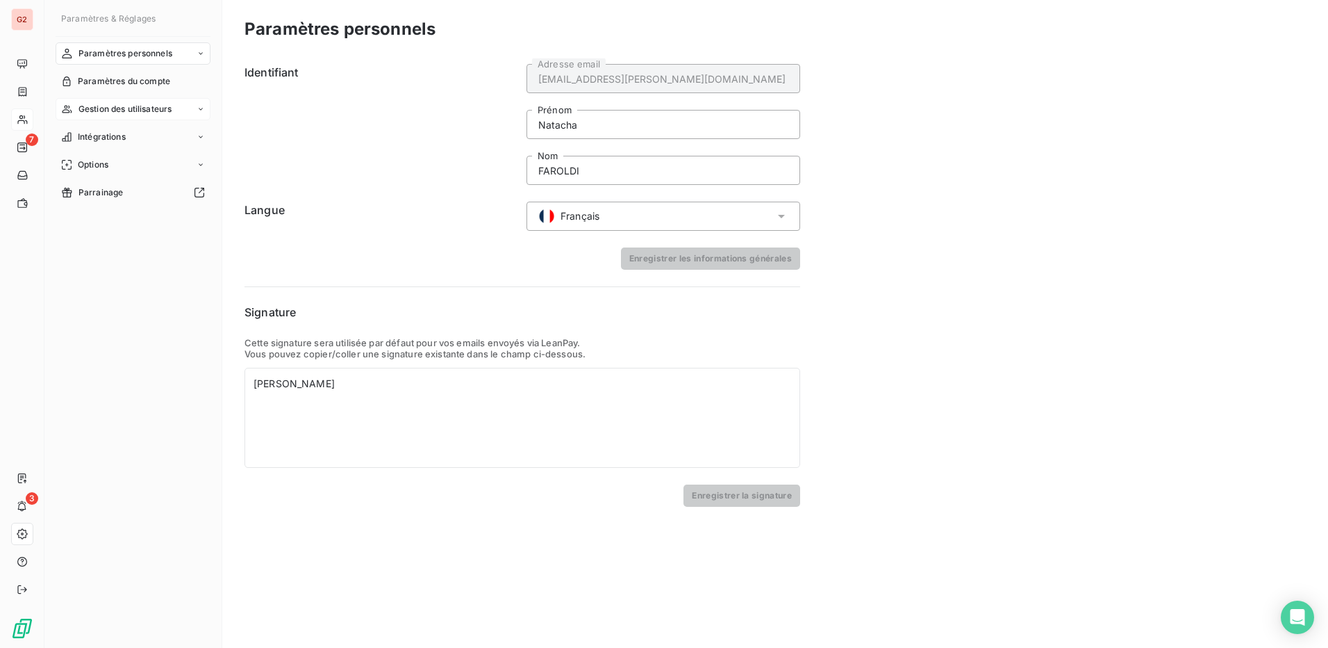
click at [156, 113] on span "Gestion des utilisateurs" at bounding box center [126, 109] width 94 height 13
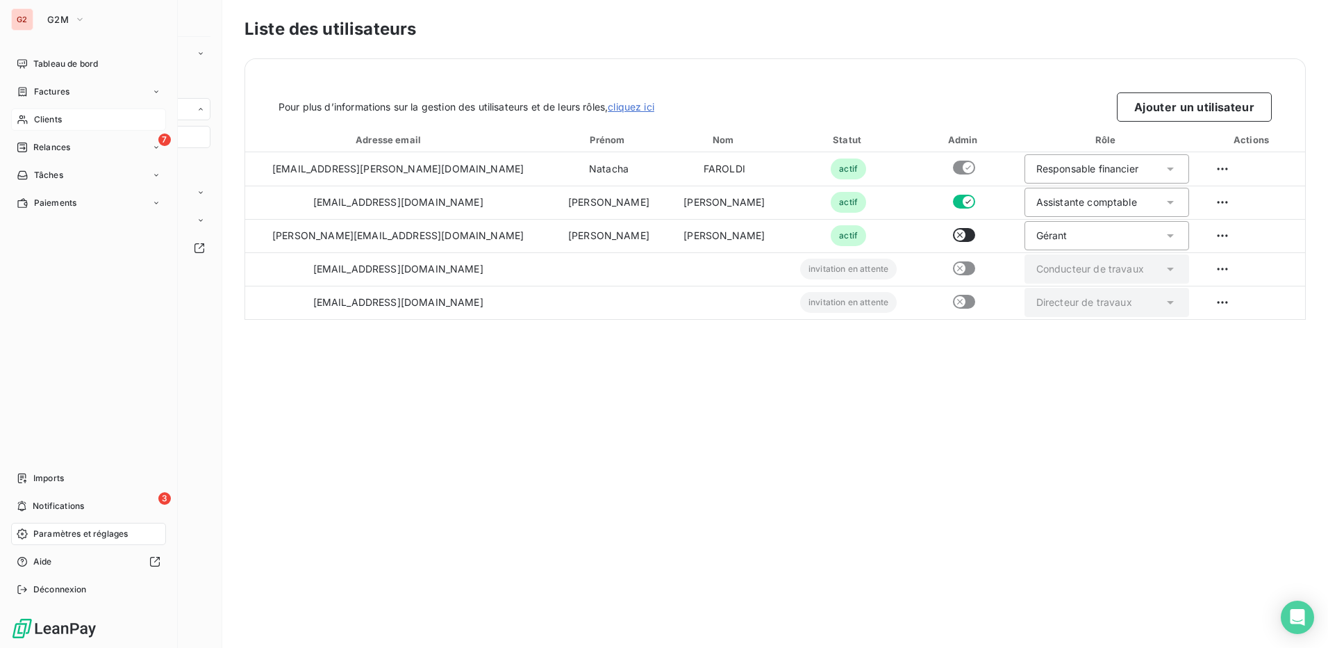
click at [17, 19] on div "G2" at bounding box center [22, 19] width 22 height 22
click at [71, 22] on button "G2M" at bounding box center [66, 19] width 55 height 22
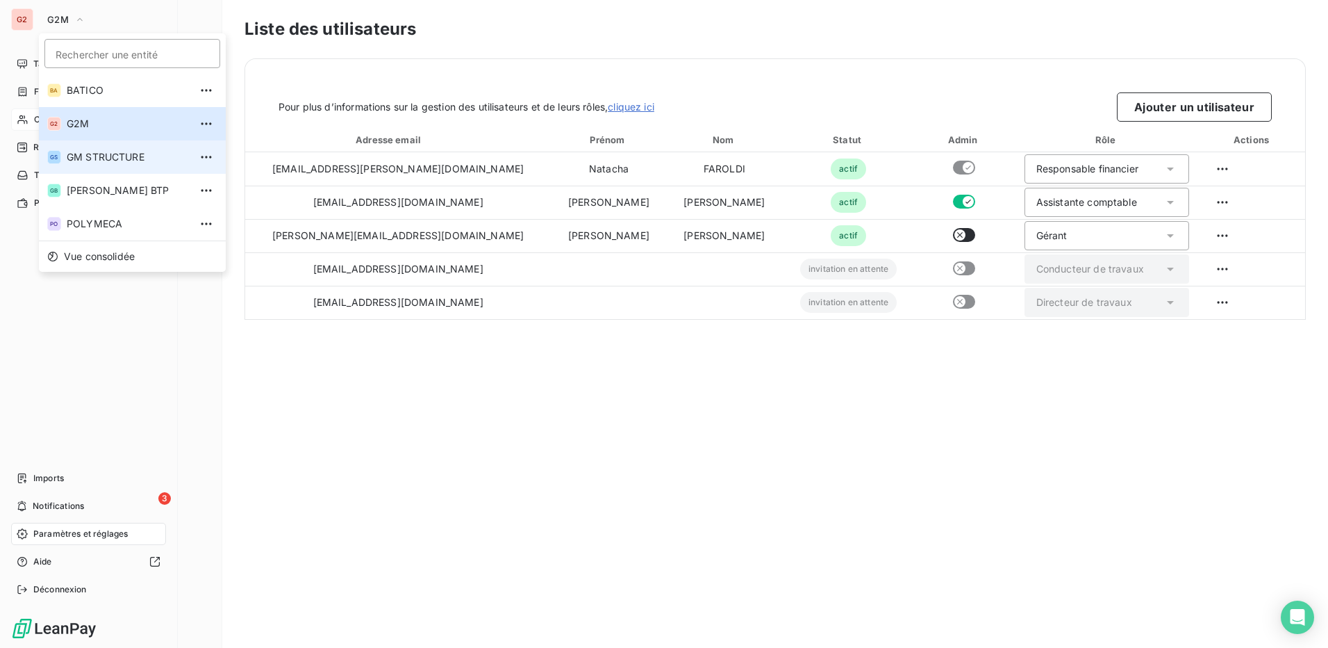
click at [98, 159] on span "GM STRUCTURE" at bounding box center [128, 157] width 123 height 14
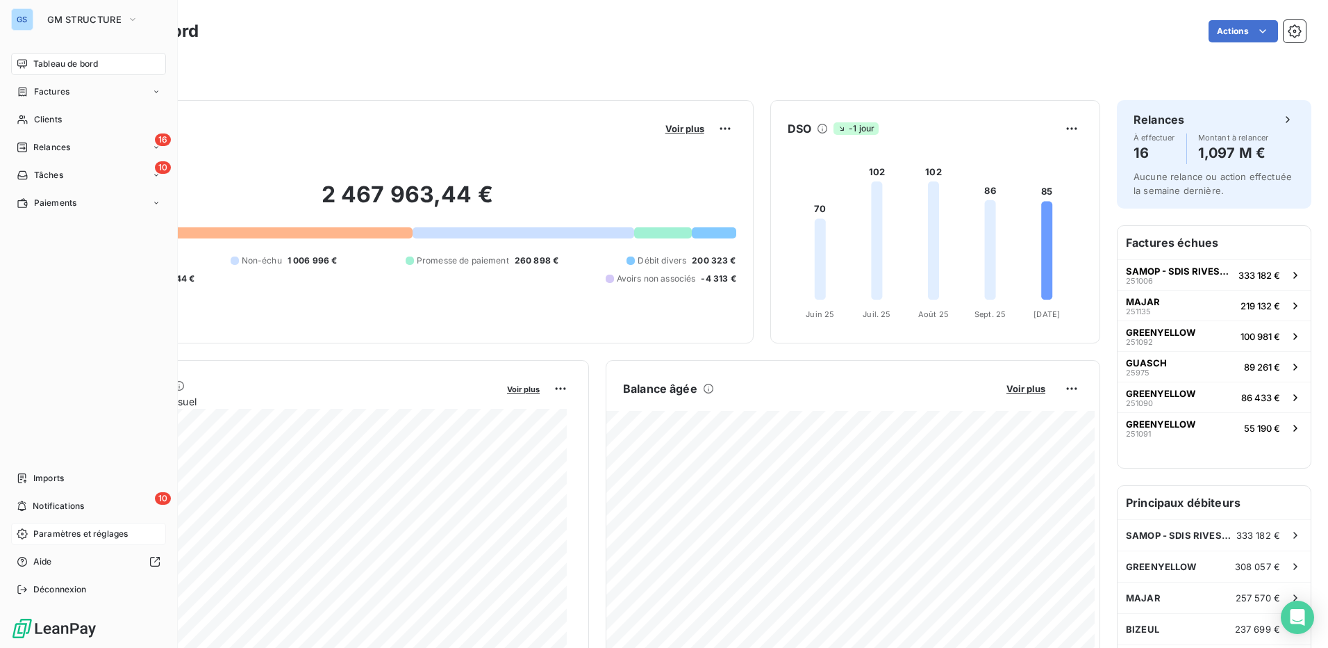
click at [72, 534] on span "Paramètres et réglages" at bounding box center [80, 533] width 94 height 13
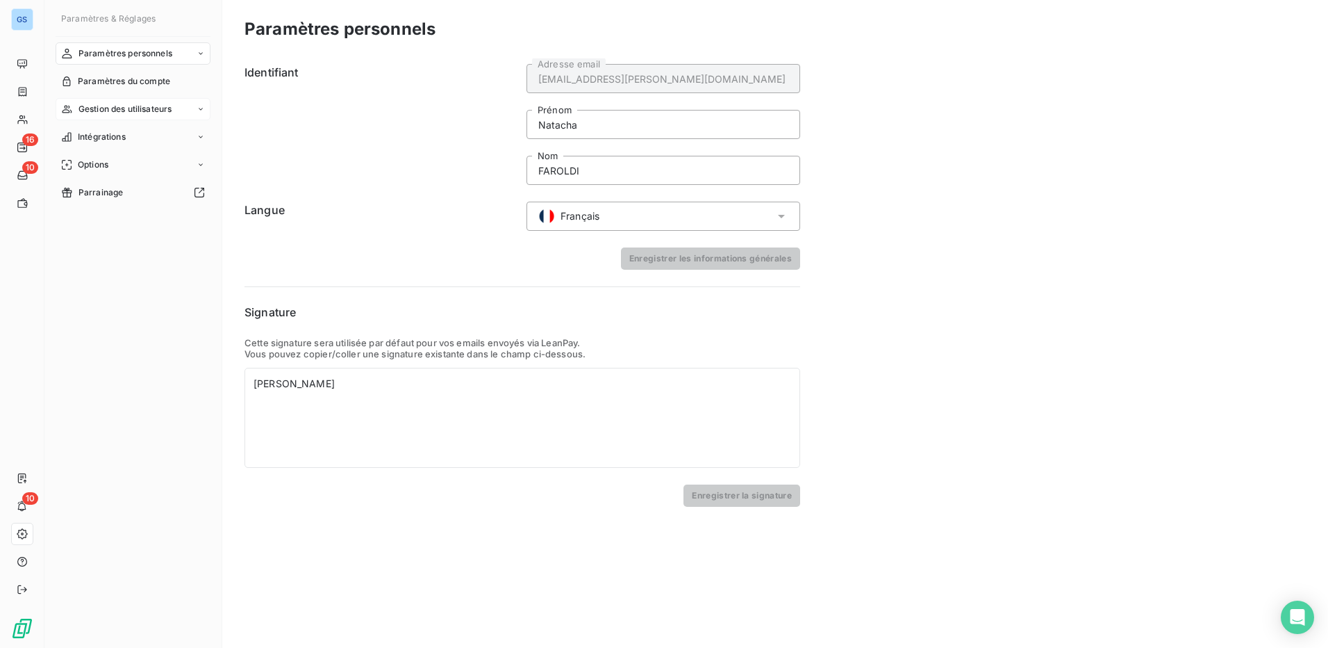
click at [111, 108] on span "Gestion des utilisateurs" at bounding box center [126, 109] width 94 height 13
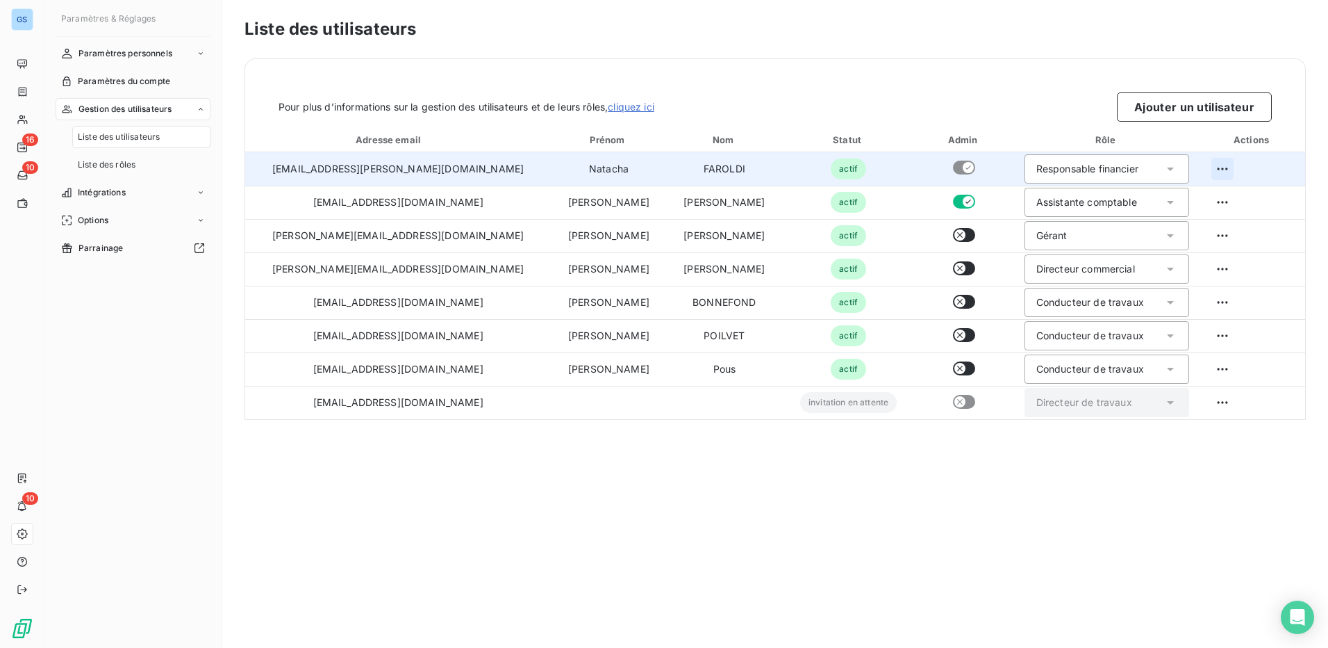
click at [1213, 166] on html "GS 16 10 10 Paramètres & Réglages Paramètres personnels Paramètres du compte Ge…" at bounding box center [664, 324] width 1328 height 648
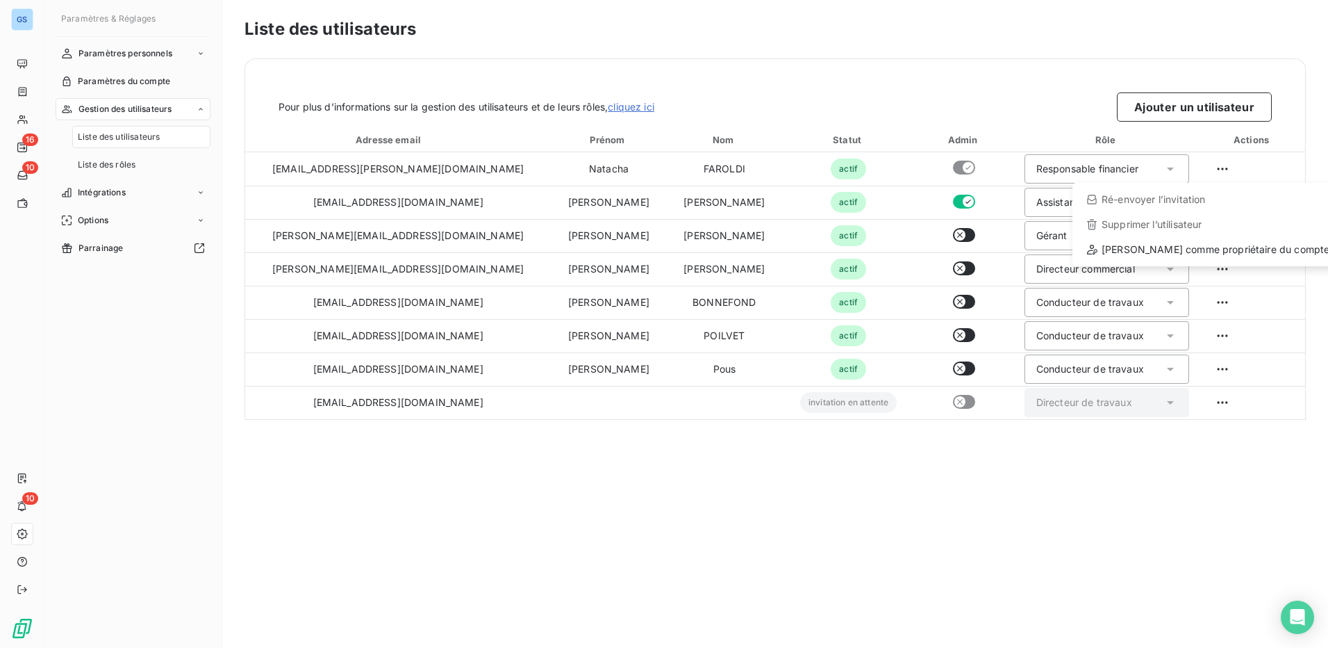
click at [787, 93] on html "GS 16 10 10 Paramètres & Réglages Paramètres personnels Paramètres du compte Ge…" at bounding box center [664, 324] width 1328 height 648
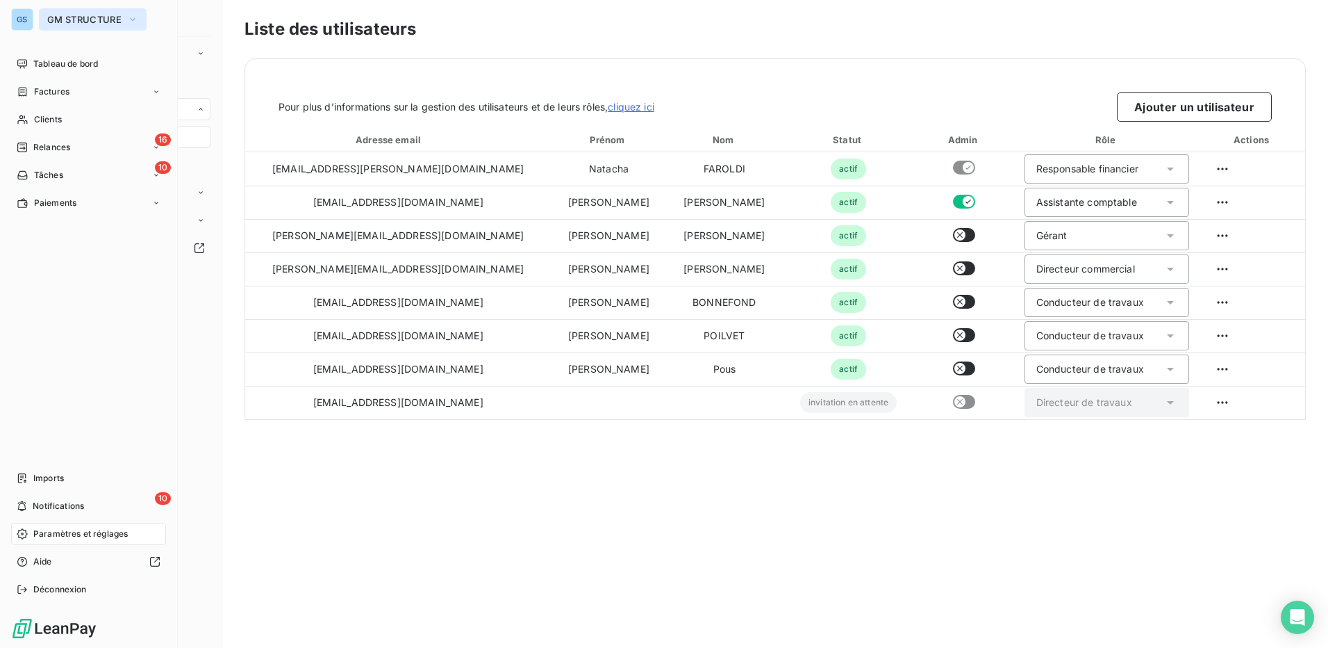
click at [53, 18] on span "GM STRUCTURE" at bounding box center [84, 19] width 74 height 11
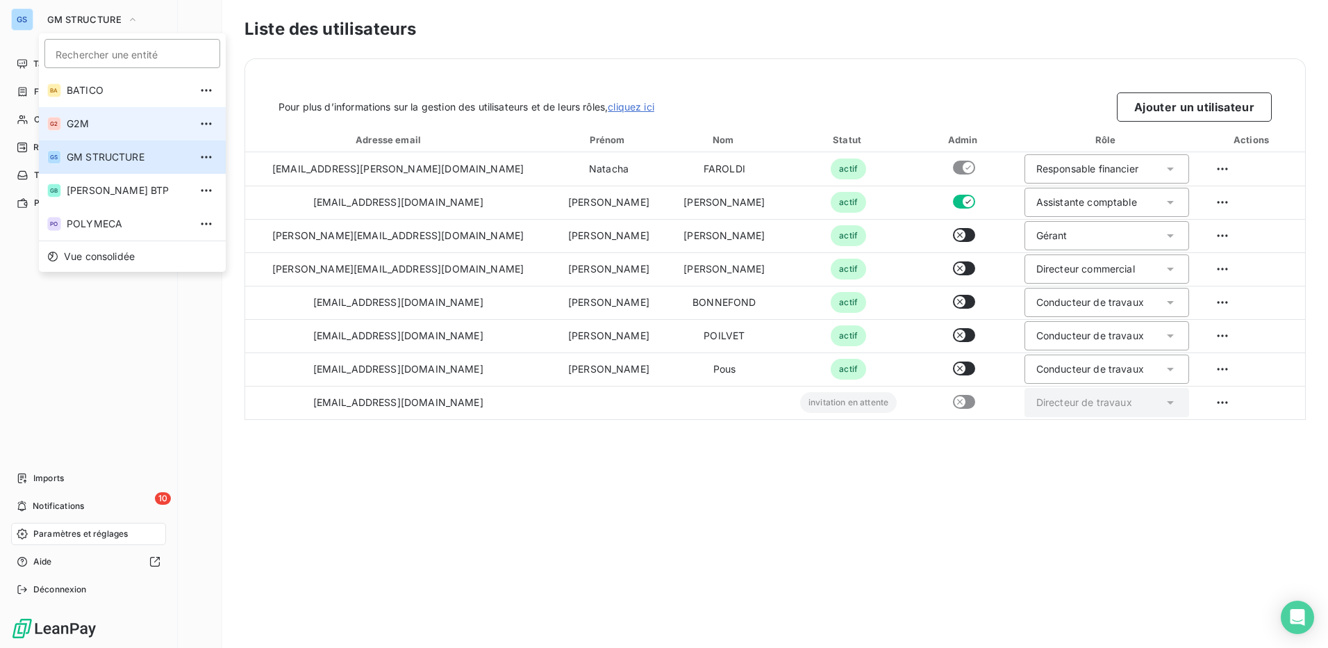
click at [83, 121] on span "G2M" at bounding box center [128, 124] width 123 height 14
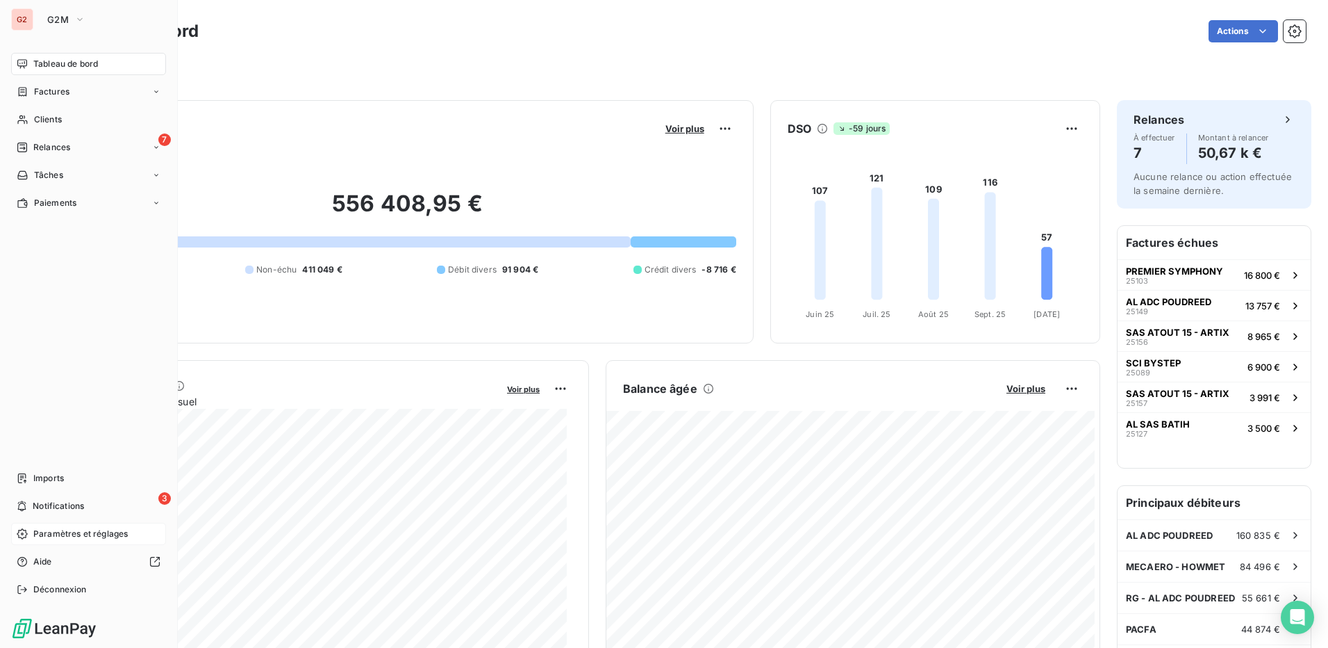
click at [90, 533] on span "Paramètres et réglages" at bounding box center [80, 533] width 94 height 13
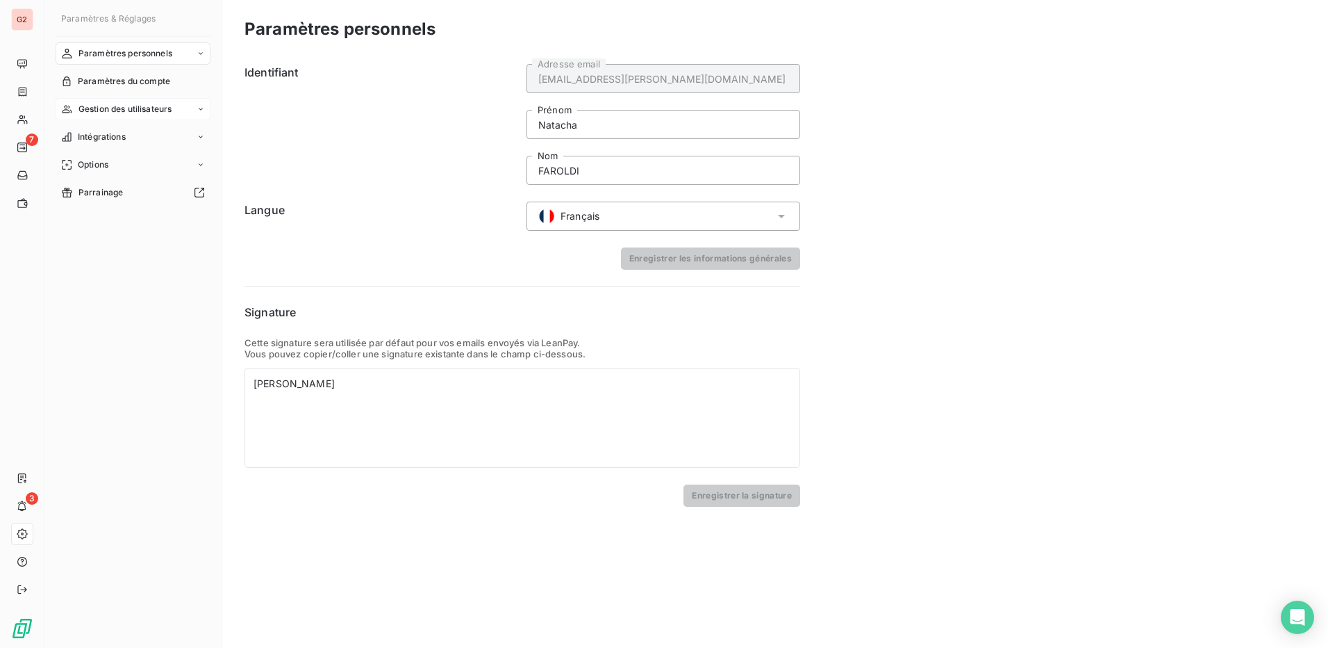
click at [105, 109] on span "Gestion des utilisateurs" at bounding box center [126, 109] width 94 height 13
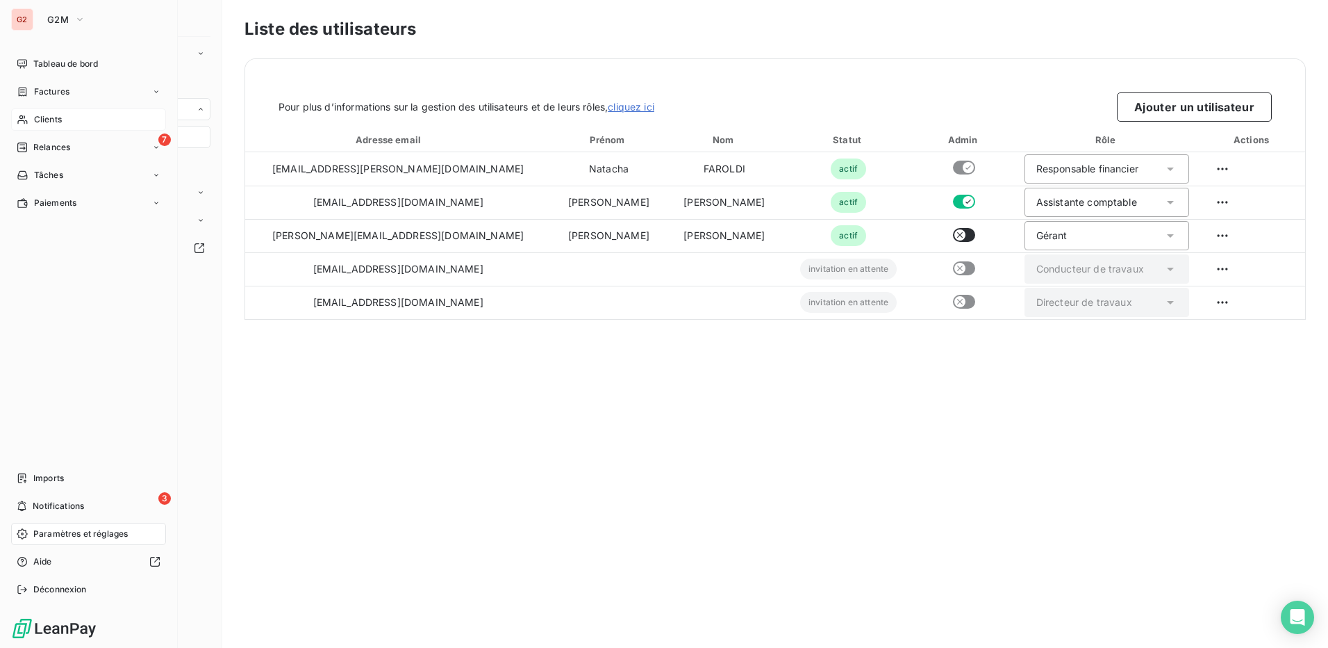
click at [49, 122] on span "Clients" at bounding box center [48, 119] width 28 height 13
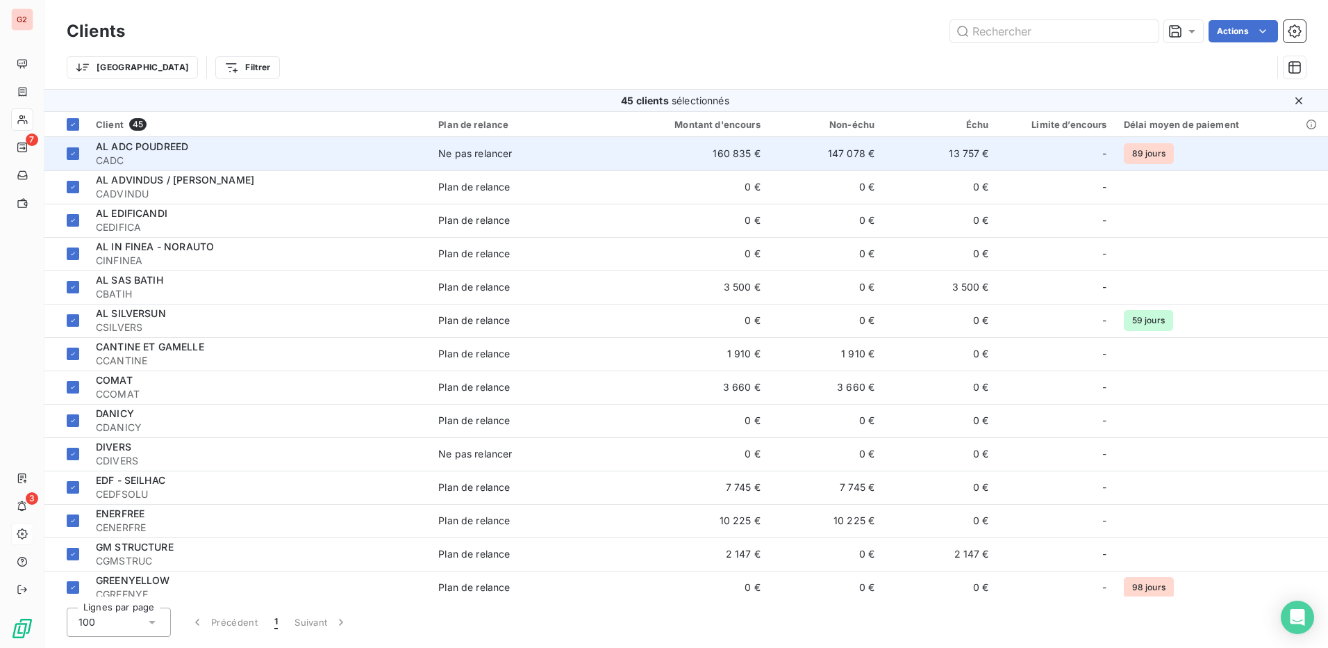
click at [143, 146] on span "AL ADC POUDREED" at bounding box center [142, 146] width 92 height 12
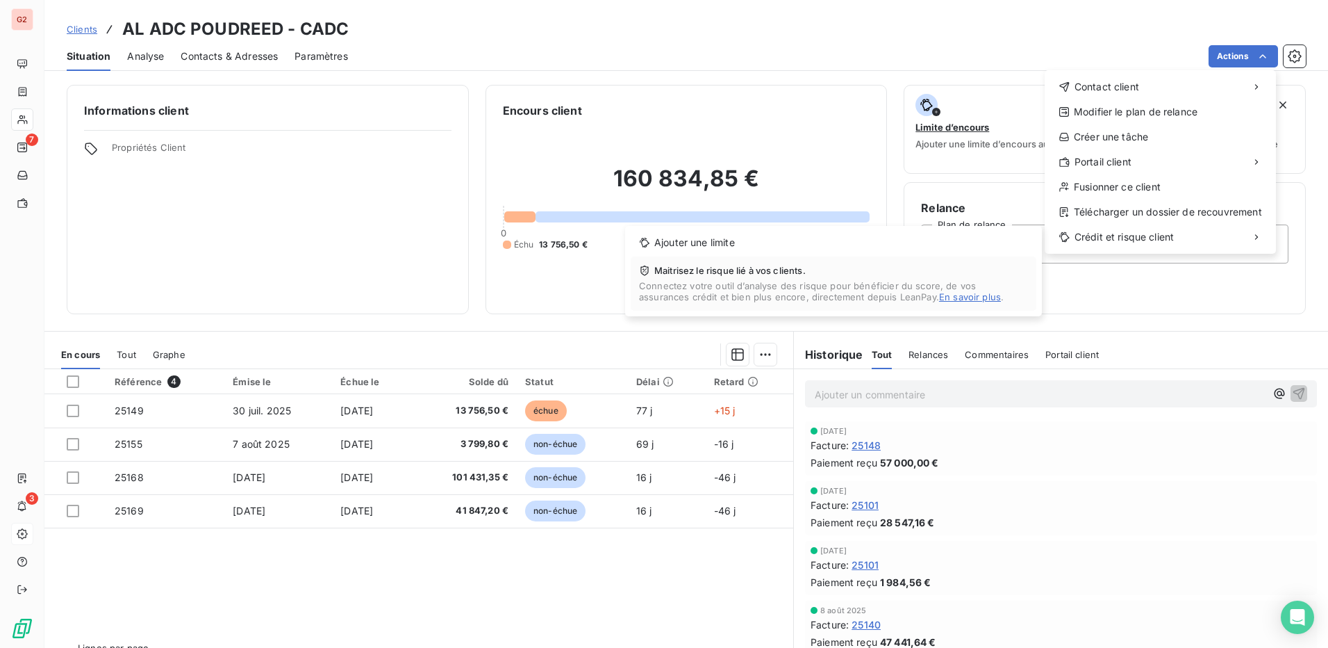
click at [410, 53] on html "G2 7 3 Clients AL ADC POUDREED - CADC Situation Analyse Contacts & Adresses Par…" at bounding box center [664, 324] width 1328 height 648
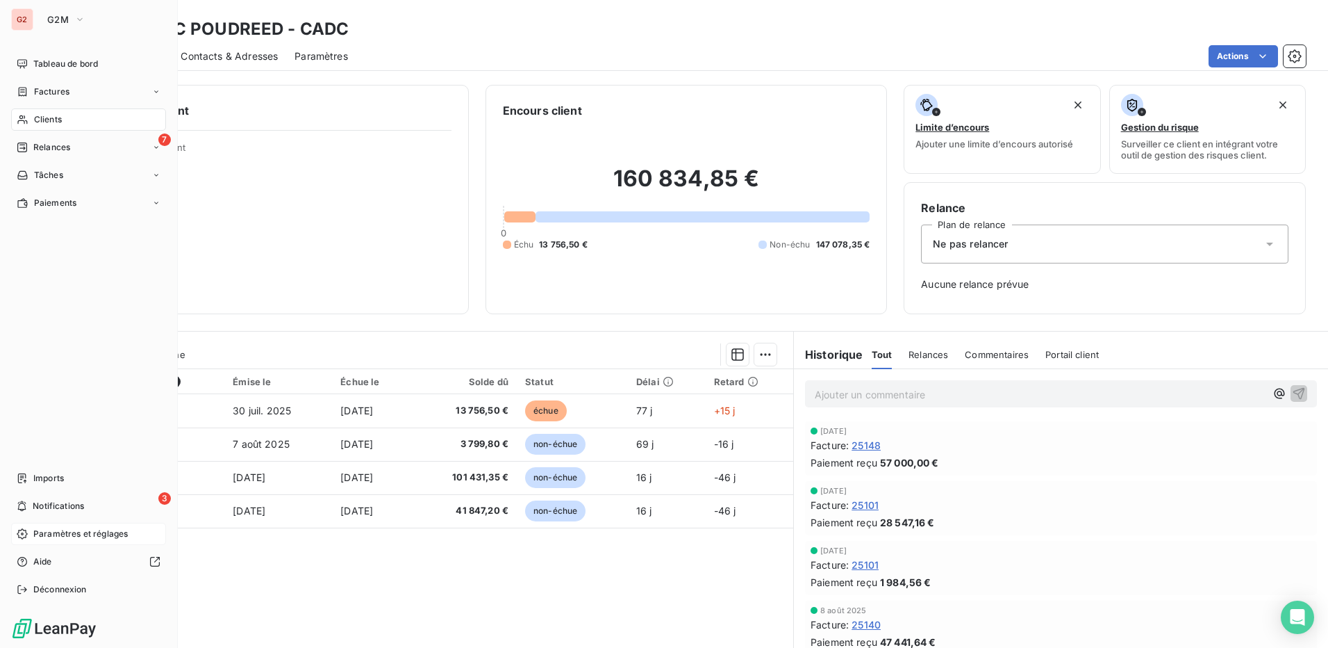
click at [67, 531] on span "Paramètres et réglages" at bounding box center [80, 533] width 94 height 13
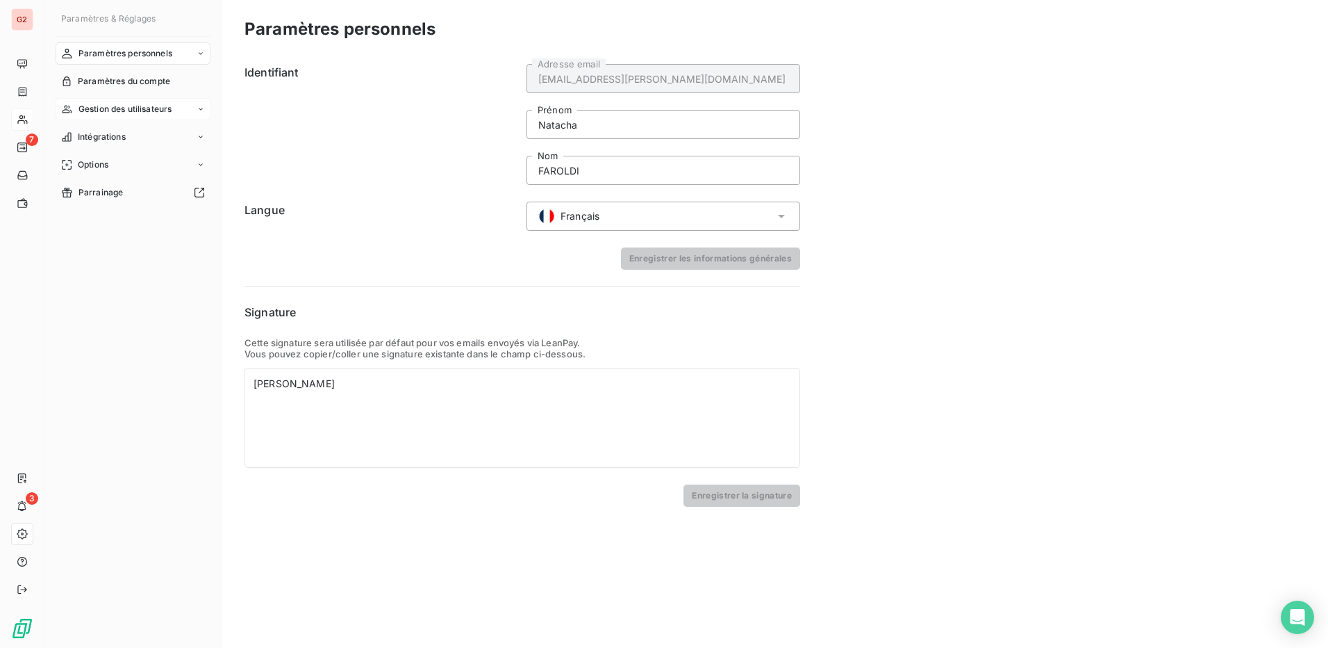
click at [110, 108] on span "Gestion des utilisateurs" at bounding box center [126, 109] width 94 height 13
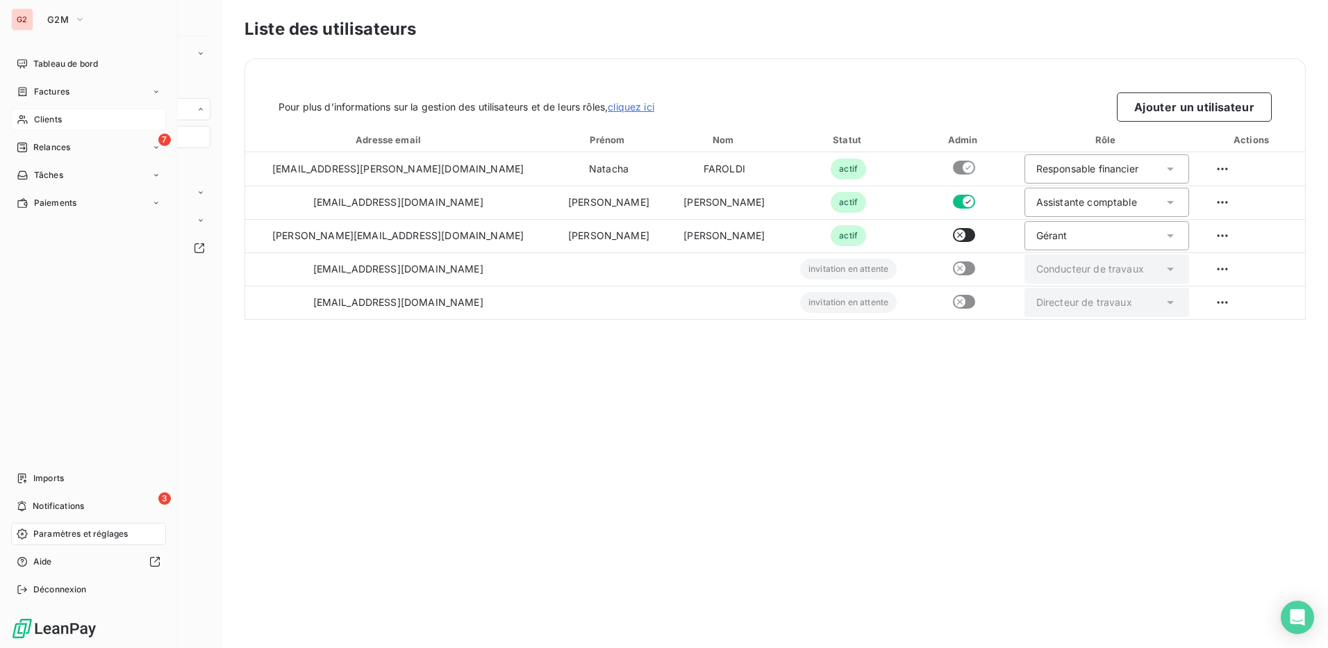
click at [28, 15] on div "G2" at bounding box center [22, 19] width 22 height 22
click at [64, 22] on span "G2M" at bounding box center [58, 19] width 22 height 11
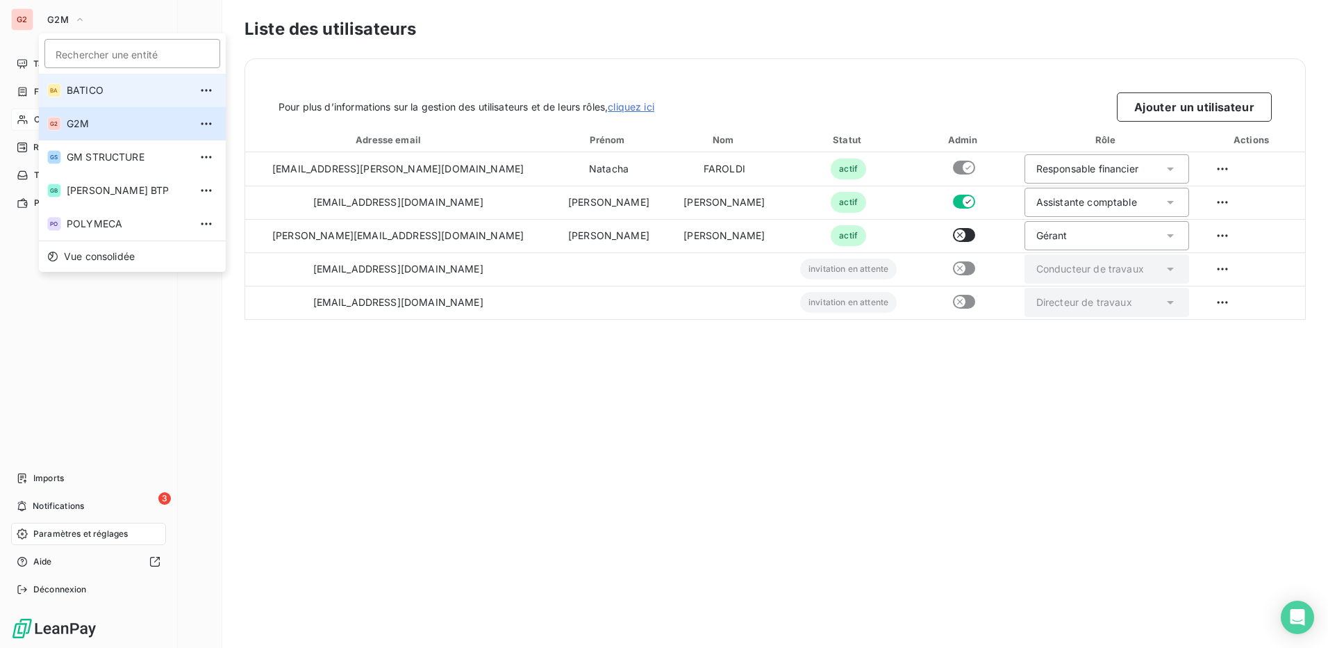
click at [91, 90] on span "BATICO" at bounding box center [128, 90] width 123 height 14
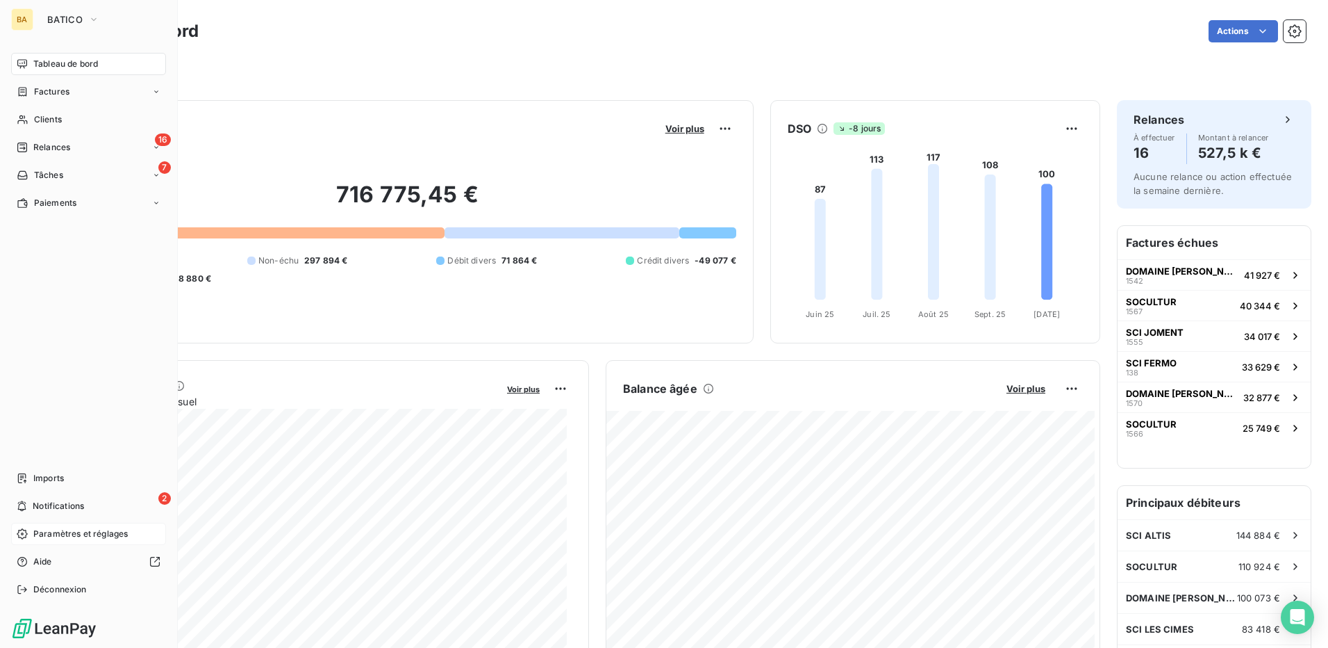
click at [73, 532] on span "Paramètres et réglages" at bounding box center [80, 533] width 94 height 13
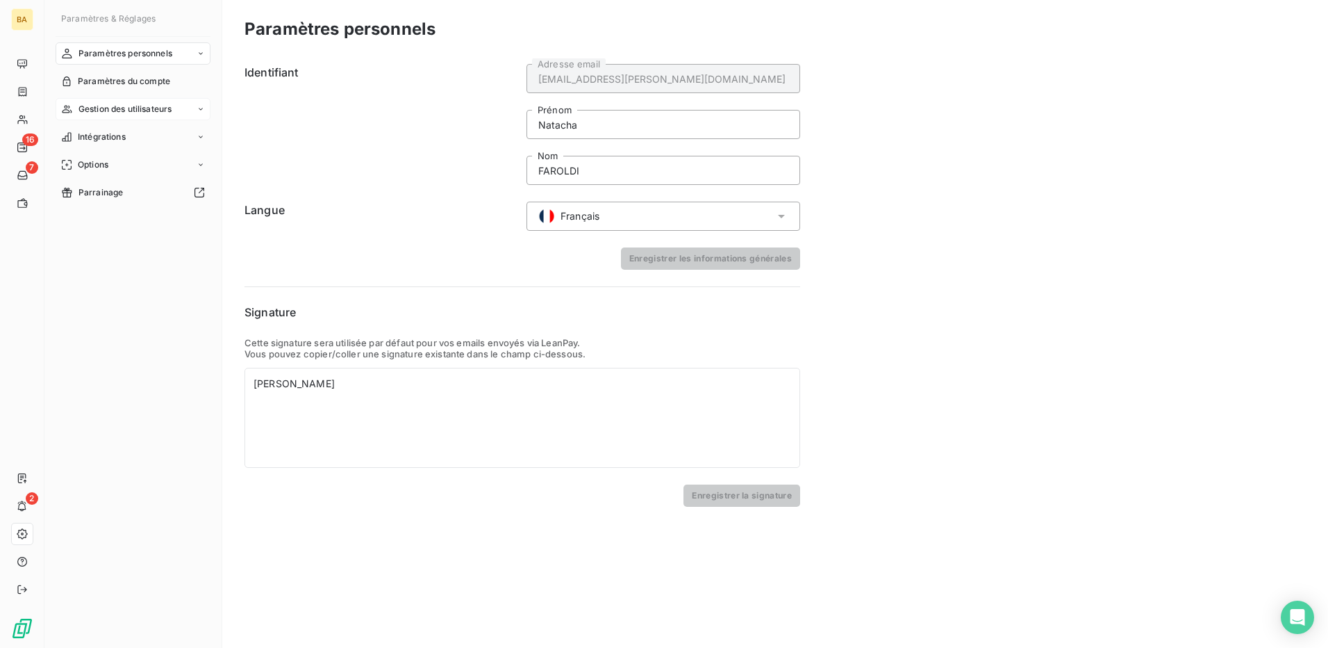
click at [99, 107] on span "Gestion des utilisateurs" at bounding box center [126, 109] width 94 height 13
